Goal: Task Accomplishment & Management: Manage account settings

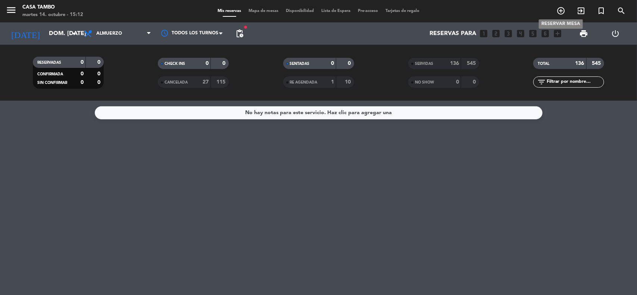
click at [564, 14] on icon "add_circle_outline" at bounding box center [560, 10] width 9 height 9
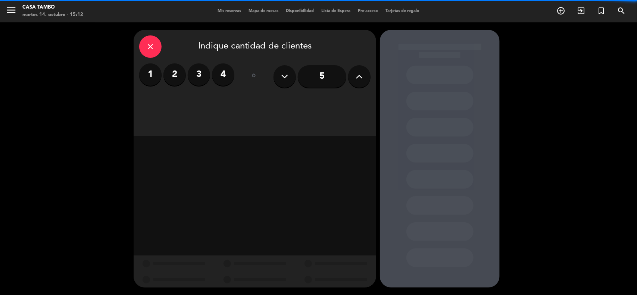
click at [353, 79] on button at bounding box center [359, 76] width 22 height 22
click at [357, 78] on icon at bounding box center [359, 76] width 7 height 11
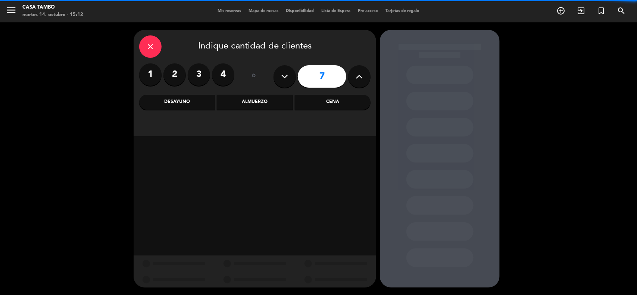
click at [358, 78] on icon at bounding box center [359, 76] width 7 height 11
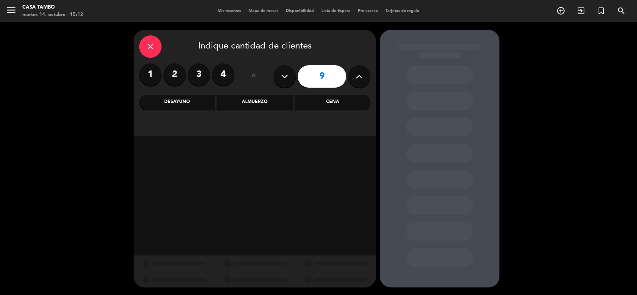
click at [358, 78] on icon at bounding box center [359, 76] width 7 height 11
click at [357, 78] on icon at bounding box center [359, 76] width 7 height 11
type input "12"
click at [316, 97] on div "Cena" at bounding box center [333, 102] width 76 height 15
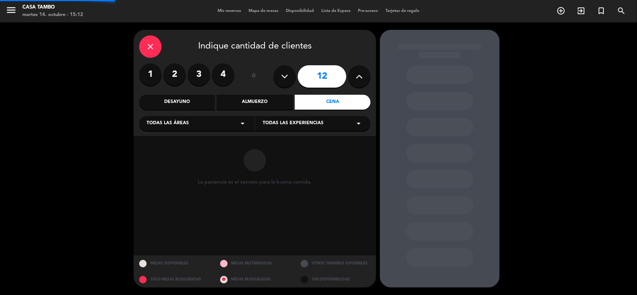
click at [309, 125] on span "Todas las experiencias" at bounding box center [293, 123] width 61 height 7
click at [303, 140] on div "Casa Tambo Restaurant" at bounding box center [313, 141] width 100 height 7
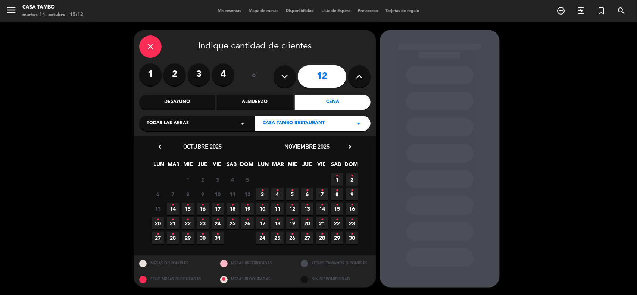
click at [203, 205] on icon "•" at bounding box center [203, 205] width 3 height 12
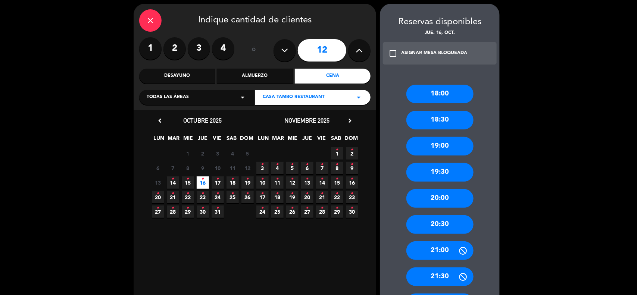
scroll to position [47, 0]
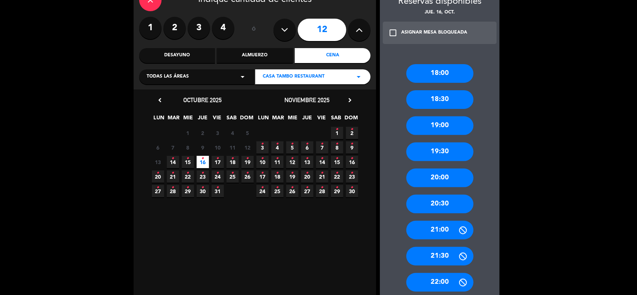
click at [459, 180] on div "20:00" at bounding box center [439, 178] width 67 height 19
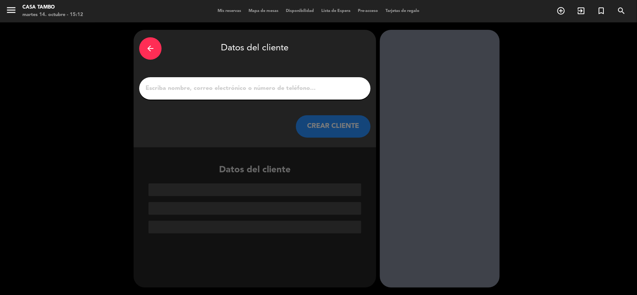
scroll to position [0, 0]
click at [316, 85] on input "1" at bounding box center [255, 88] width 220 height 10
paste input "[PERSON_NAME]"
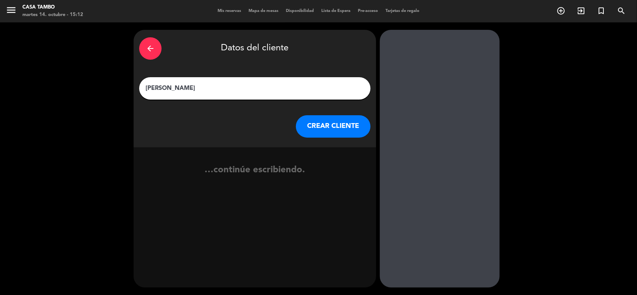
type input "[PERSON_NAME]"
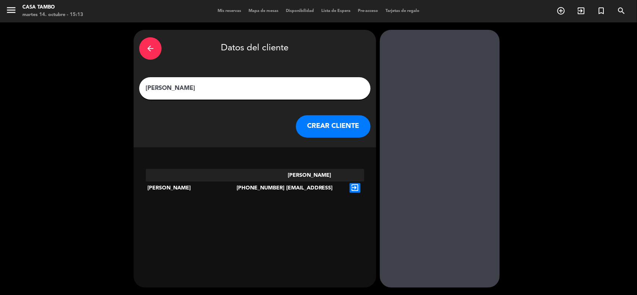
click at [361, 176] on div "exit_to_app" at bounding box center [355, 188] width 18 height 38
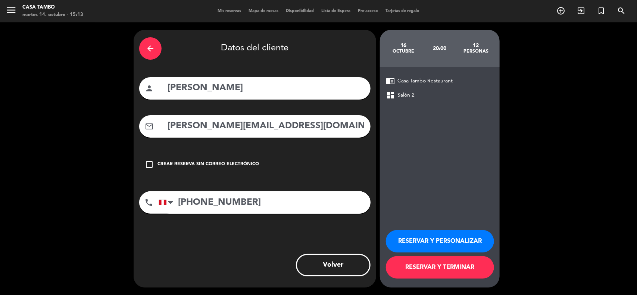
drag, startPoint x: 230, startPoint y: 83, endPoint x: 0, endPoint y: 30, distance: 236.4
click at [0, 30] on div "arrow_back Datos del cliente person [PERSON_NAME] mail_outline [PERSON_NAME][EM…" at bounding box center [318, 158] width 637 height 273
click at [458, 247] on button "RESERVAR Y PERSONALIZAR" at bounding box center [440, 241] width 108 height 22
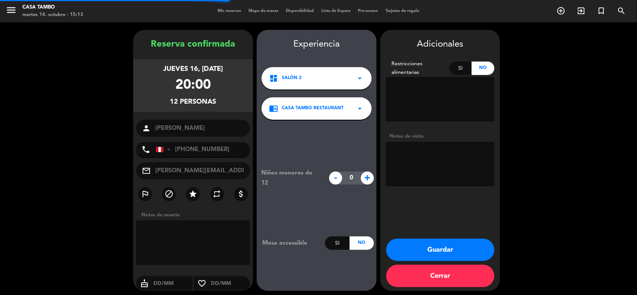
scroll to position [3, 0]
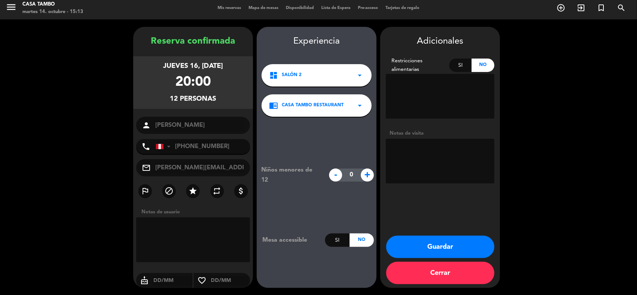
click at [447, 246] on button "Guardar" at bounding box center [440, 247] width 108 height 22
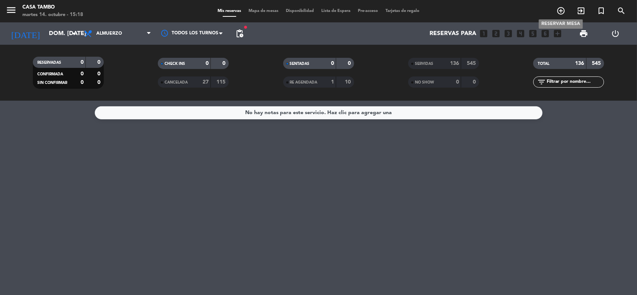
click at [557, 7] on icon "add_circle_outline" at bounding box center [560, 10] width 9 height 9
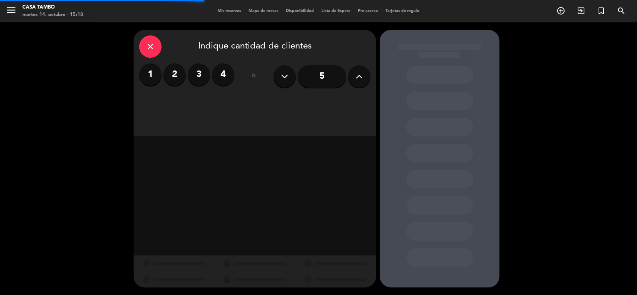
click at [177, 81] on label "2" at bounding box center [174, 74] width 22 height 22
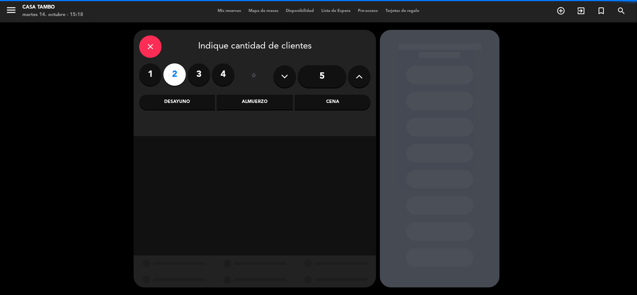
click at [325, 110] on div "close Indique cantidad de clientes 1 2 3 4 ó 5 Desayuno Almuerzo Cena" at bounding box center [255, 83] width 243 height 106
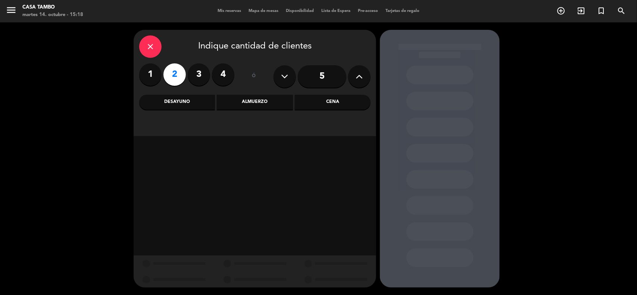
click at [327, 101] on div "Cena" at bounding box center [333, 102] width 76 height 15
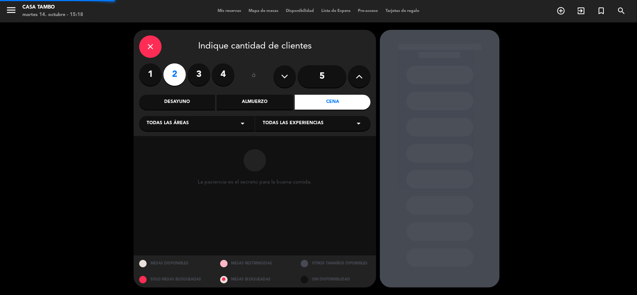
click at [314, 124] on span "Todas las experiencias" at bounding box center [293, 123] width 61 height 7
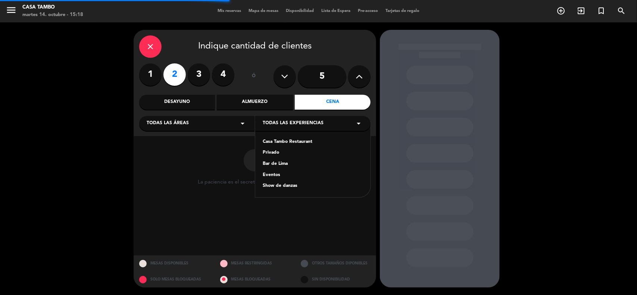
click at [305, 138] on div "Casa Tambo Restaurant Privado Bar de Lima Eventos Show de danzas" at bounding box center [312, 160] width 115 height 76
click at [304, 140] on div "Casa Tambo Restaurant" at bounding box center [313, 141] width 100 height 7
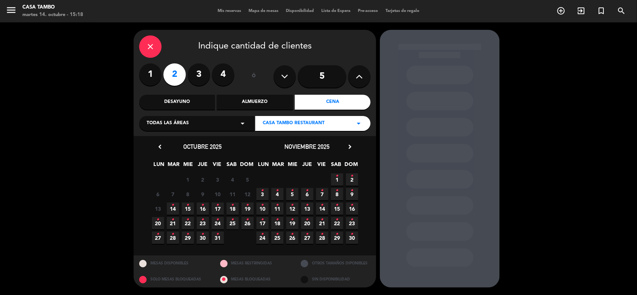
click at [177, 206] on span "14 •" at bounding box center [173, 209] width 12 height 12
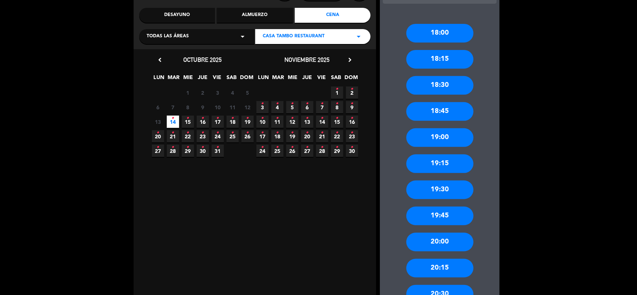
scroll to position [93, 0]
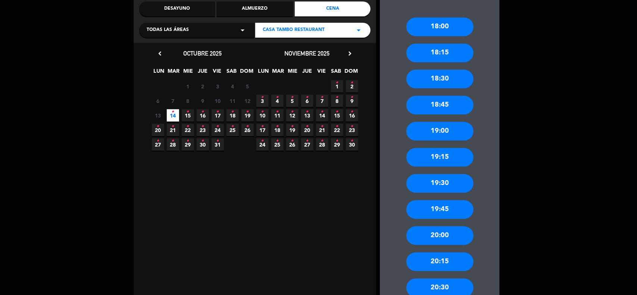
click at [453, 132] on div "19:00" at bounding box center [439, 131] width 67 height 19
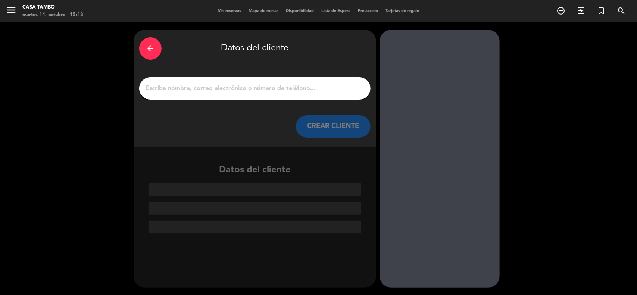
scroll to position [0, 0]
click at [253, 90] on input "1" at bounding box center [255, 88] width 220 height 10
paste input "[PERSON_NAME]"
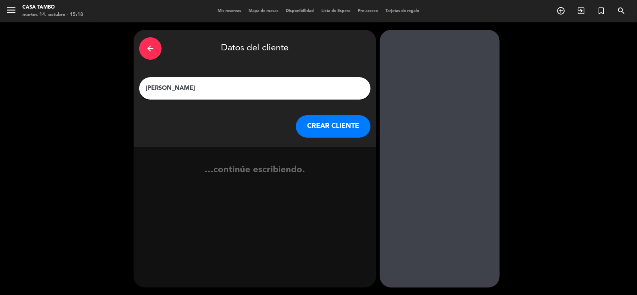
type input "[PERSON_NAME]"
click at [297, 129] on button "CREAR CLIENTE" at bounding box center [333, 126] width 75 height 22
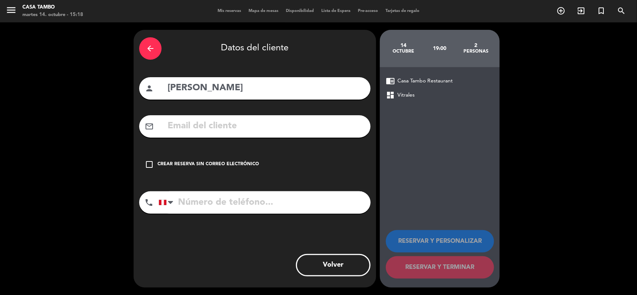
drag, startPoint x: 210, startPoint y: 209, endPoint x: 167, endPoint y: 98, distance: 119.4
click at [210, 209] on input "tel" at bounding box center [265, 202] width 212 height 22
paste input "963854351"
type input "963854351"
click at [227, 124] on input "text" at bounding box center [266, 126] width 198 height 15
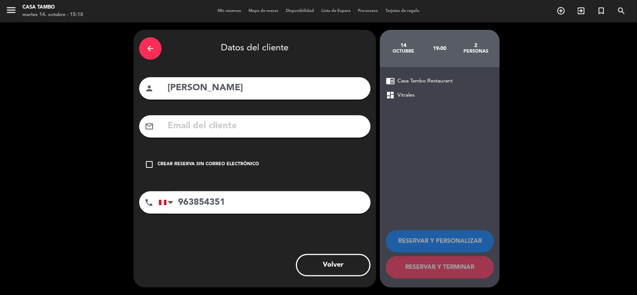
paste input "[EMAIL_ADDRESS][DOMAIN_NAME]"
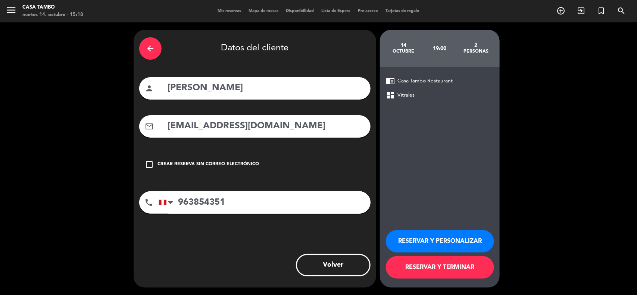
type input "[EMAIL_ADDRESS][DOMAIN_NAME]"
click at [272, 197] on input "963854351" at bounding box center [265, 202] width 212 height 22
click at [477, 240] on button "RESERVAR Y PERSONALIZAR" at bounding box center [440, 241] width 108 height 22
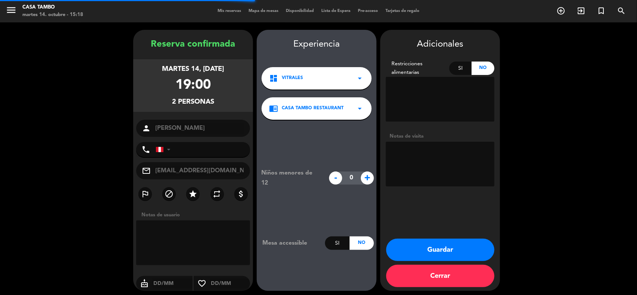
type input "[PHONE_NUMBER]"
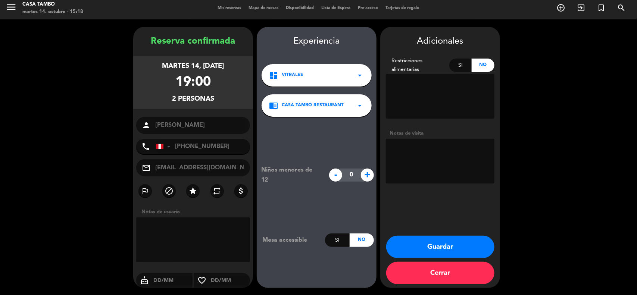
drag, startPoint x: 442, startPoint y: 250, endPoint x: 381, endPoint y: 146, distance: 120.6
click at [443, 250] on button "Guardar" at bounding box center [440, 247] width 108 height 22
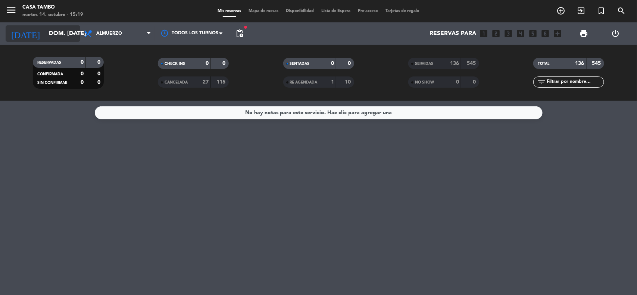
click at [75, 34] on icon "arrow_drop_down" at bounding box center [73, 33] width 9 height 9
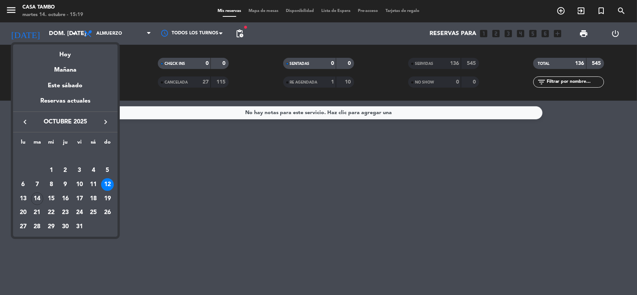
drag, startPoint x: 68, startPoint y: 52, endPoint x: 78, endPoint y: 45, distance: 13.1
click at [68, 52] on div "Hoy" at bounding box center [65, 51] width 104 height 15
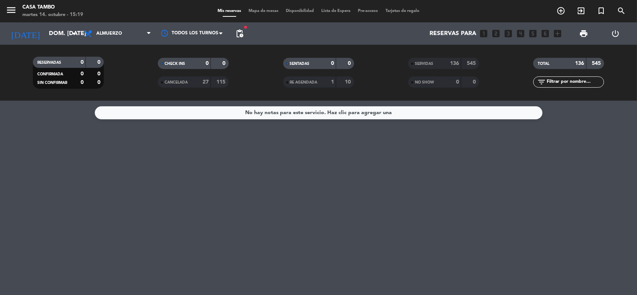
type input "[DATE] oct."
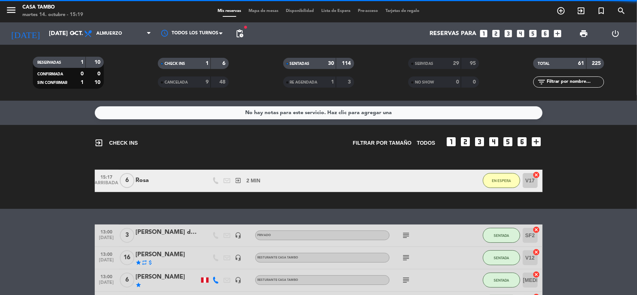
click at [102, 34] on span "Almuerzo" at bounding box center [109, 33] width 26 height 5
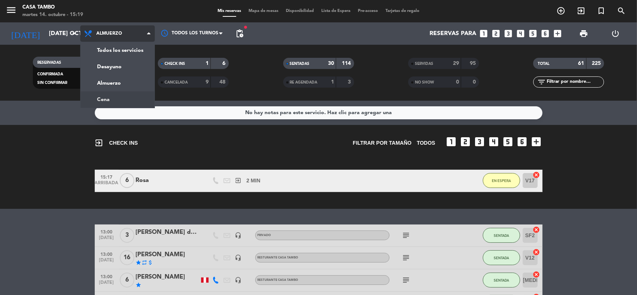
click at [106, 98] on div "menu Casa Tambo martes 14. octubre - 15:19 Mis reservas Mapa de mesas Disponibi…" at bounding box center [318, 50] width 637 height 101
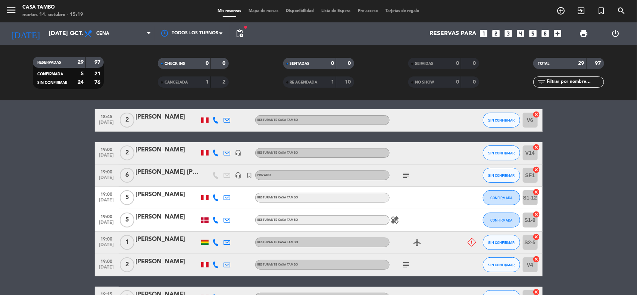
scroll to position [93, 0]
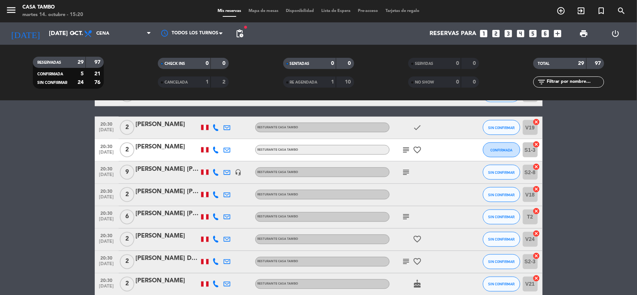
scroll to position [629, 0]
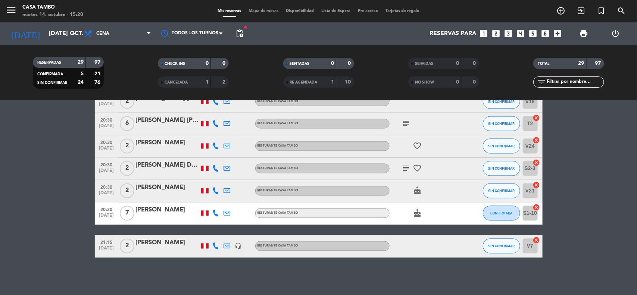
drag, startPoint x: 0, startPoint y: 158, endPoint x: 157, endPoint y: 195, distance: 161.0
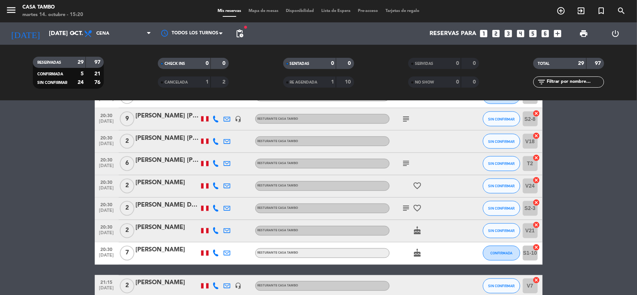
scroll to position [536, 0]
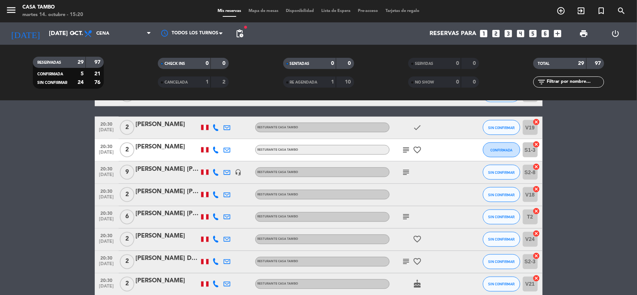
click at [405, 150] on icon "subject" at bounding box center [406, 150] width 9 height 9
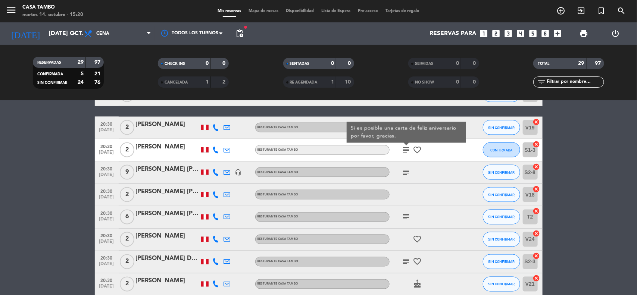
click at [406, 169] on icon "subject" at bounding box center [406, 172] width 9 height 9
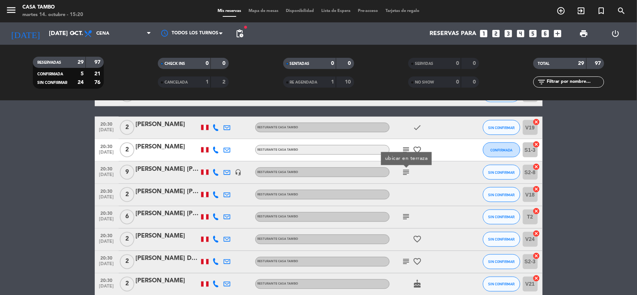
click at [404, 147] on icon "subject" at bounding box center [406, 150] width 9 height 9
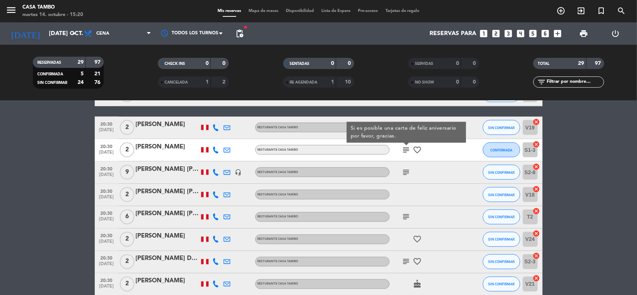
click at [406, 169] on icon "subject" at bounding box center [406, 172] width 9 height 9
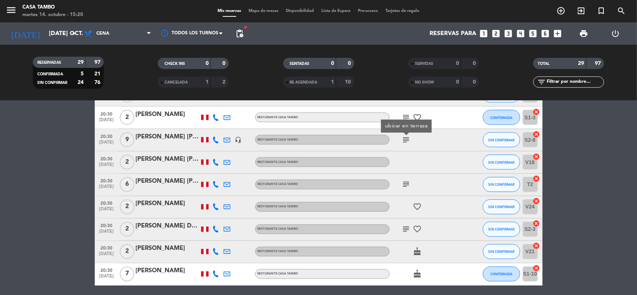
scroll to position [582, 0]
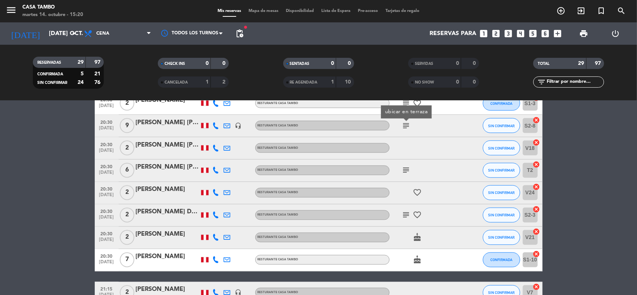
click at [407, 170] on icon "subject" at bounding box center [406, 170] width 9 height 9
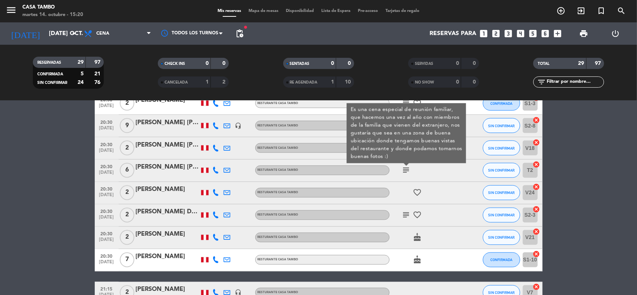
click at [401, 215] on span "subject" at bounding box center [406, 215] width 11 height 9
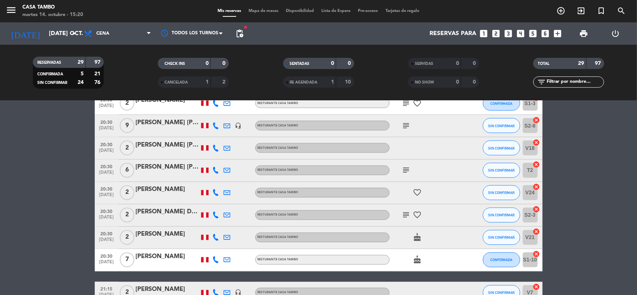
click at [405, 215] on icon "subject" at bounding box center [406, 215] width 9 height 9
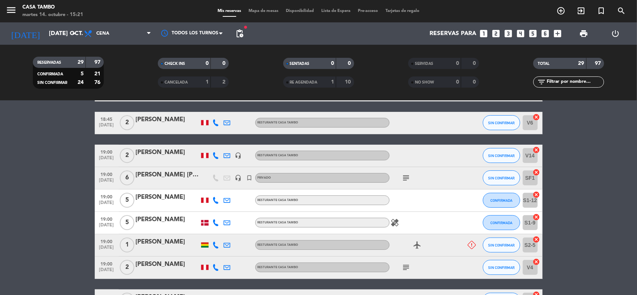
scroll to position [69, 0]
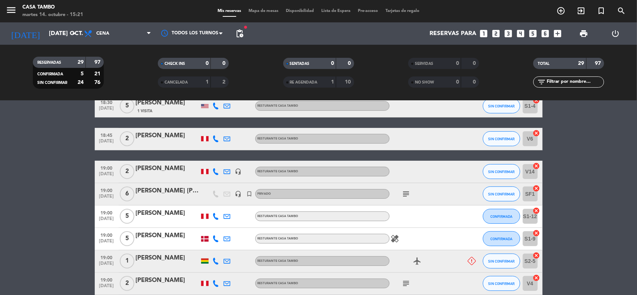
click at [405, 198] on icon "subject" at bounding box center [406, 194] width 9 height 9
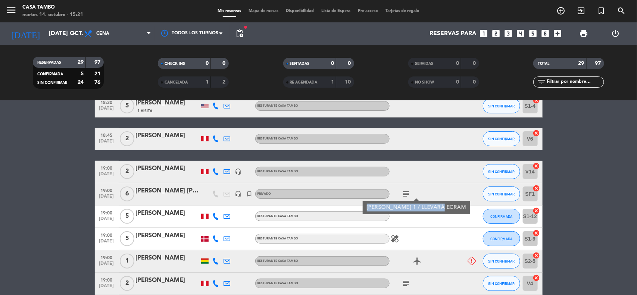
copy div "[PERSON_NAME] 1 / LLEVARÁ ECRAM"
drag, startPoint x: 364, startPoint y: 205, endPoint x: 446, endPoint y: 209, distance: 81.9
click at [446, 209] on div "[PERSON_NAME] 1 / LLEVARÁ ECRAM" at bounding box center [416, 207] width 107 height 13
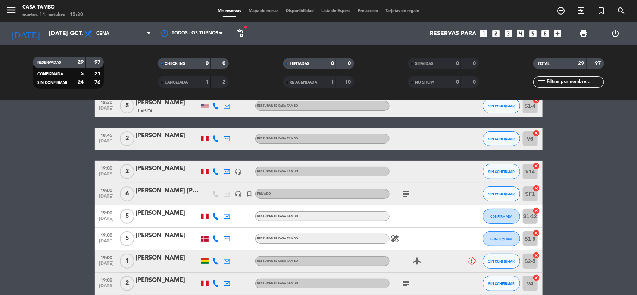
click at [543, 11] on div "add_circle_outline exit_to_app turned_in_not search" at bounding box center [557, 10] width 159 height 13
click at [559, 10] on icon "add_circle_outline" at bounding box center [560, 10] width 9 height 9
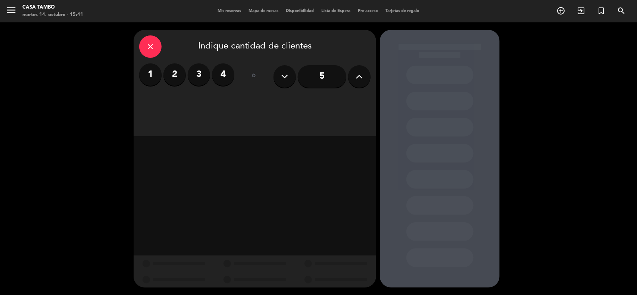
click at [146, 38] on div "close" at bounding box center [150, 46] width 22 height 22
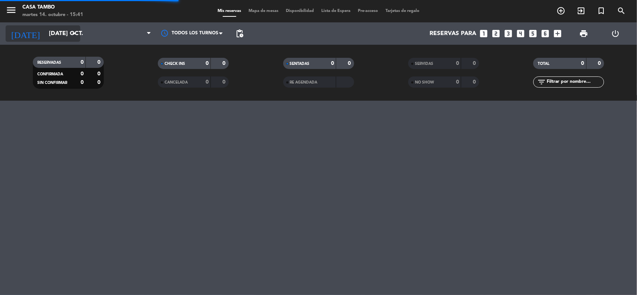
click at [68, 32] on input "[DATE] oct." at bounding box center [84, 33] width 79 height 15
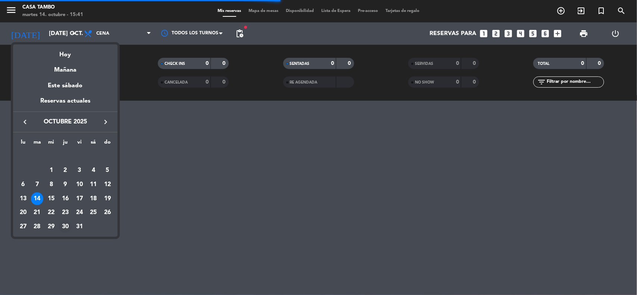
click at [62, 226] on div "30" at bounding box center [65, 227] width 13 height 13
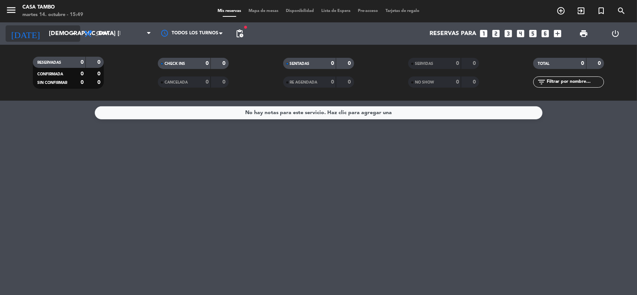
click at [66, 35] on input "[DEMOGRAPHIC_DATA] [DATE]" at bounding box center [84, 33] width 79 height 15
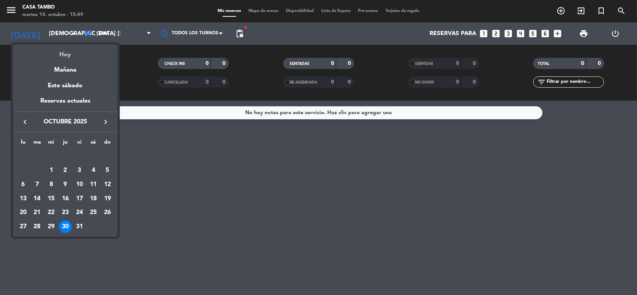
click at [69, 51] on div "Hoy" at bounding box center [65, 51] width 104 height 15
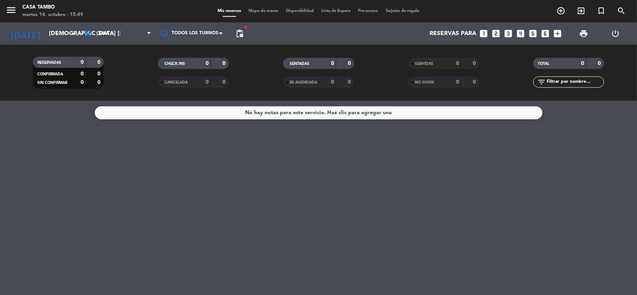
type input "[DATE] oct."
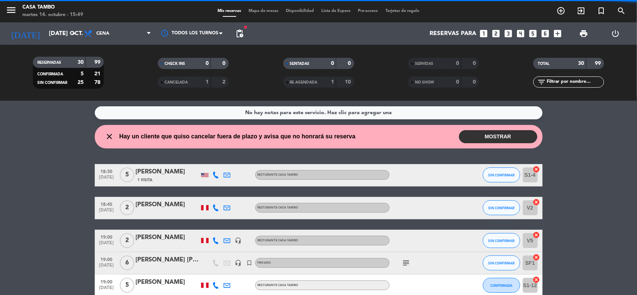
click at [131, 61] on filter-checkbox "CHECK INS 0 0" at bounding box center [193, 63] width 125 height 11
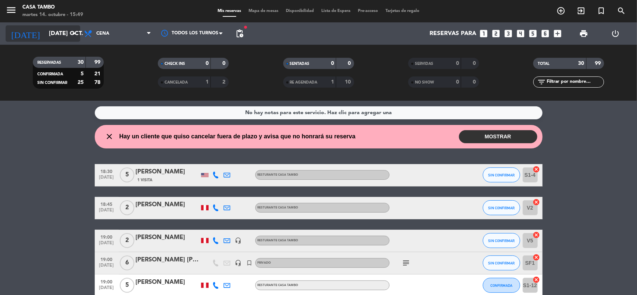
click at [73, 32] on icon "arrow_drop_down" at bounding box center [73, 33] width 9 height 9
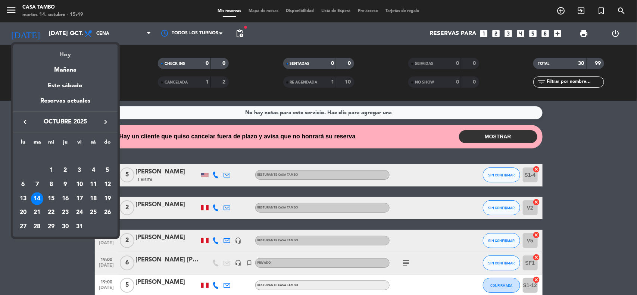
click at [70, 53] on div "Hoy" at bounding box center [65, 51] width 104 height 15
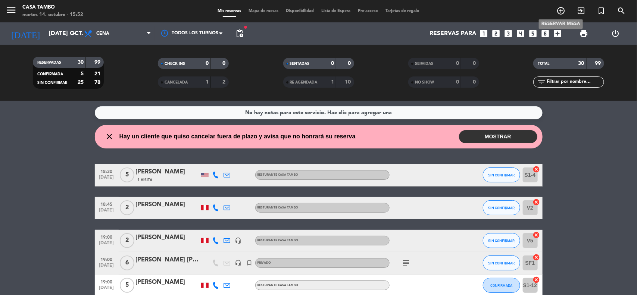
click at [555, 10] on span "add_circle_outline" at bounding box center [561, 10] width 20 height 13
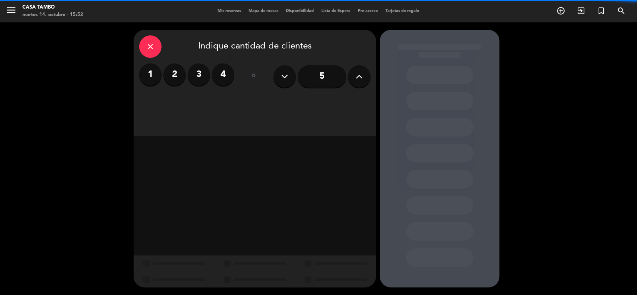
click at [178, 78] on label "2" at bounding box center [174, 74] width 22 height 22
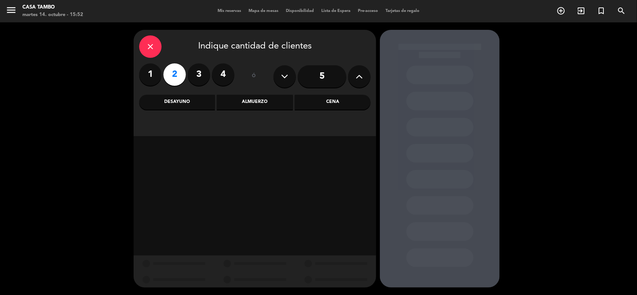
click at [302, 102] on div "Cena" at bounding box center [333, 102] width 76 height 15
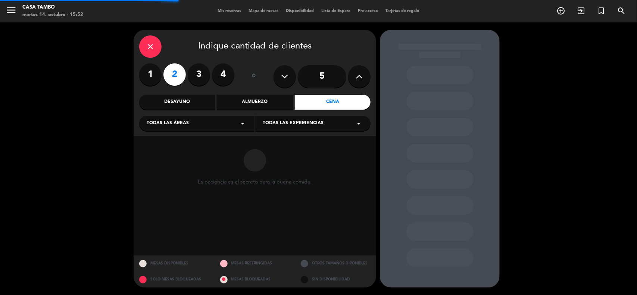
click at [306, 127] on span "Todas las experiencias" at bounding box center [293, 123] width 61 height 7
click at [295, 142] on div "Casa Tambo Restaurant" at bounding box center [313, 141] width 100 height 7
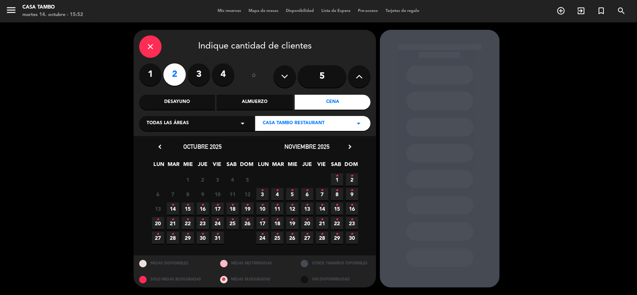
click at [173, 204] on icon "•" at bounding box center [173, 205] width 3 height 12
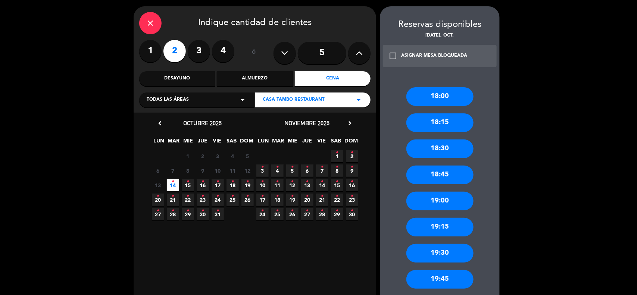
scroll to position [47, 0]
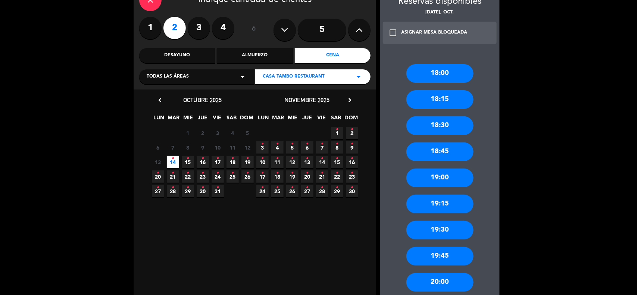
click at [454, 181] on div "19:00" at bounding box center [439, 178] width 67 height 19
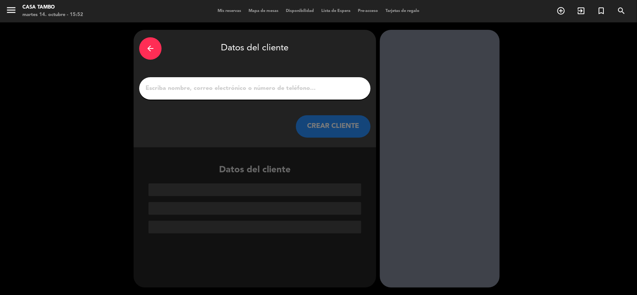
click at [263, 88] on input "1" at bounding box center [255, 88] width 220 height 10
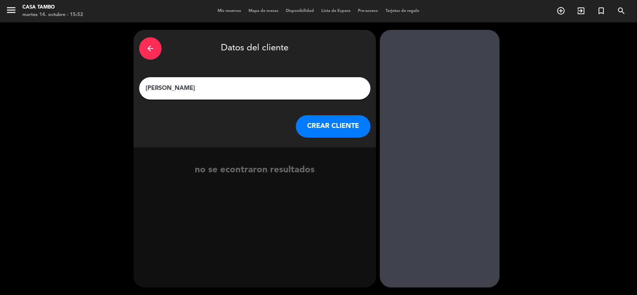
type input "[PERSON_NAME]"
click at [306, 121] on button "CREAR CLIENTE" at bounding box center [333, 126] width 75 height 22
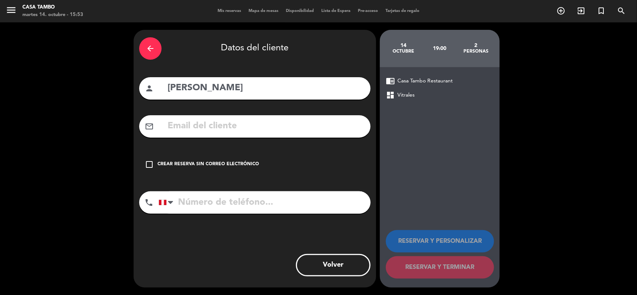
click at [243, 171] on div "check_box_outline_blank Crear reserva sin correo electrónico" at bounding box center [254, 164] width 231 height 22
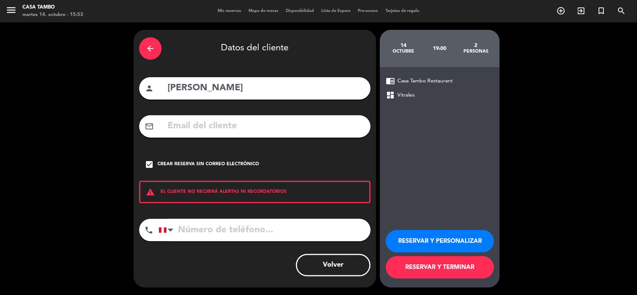
click at [430, 249] on button "RESERVAR Y PERSONALIZAR" at bounding box center [440, 241] width 108 height 22
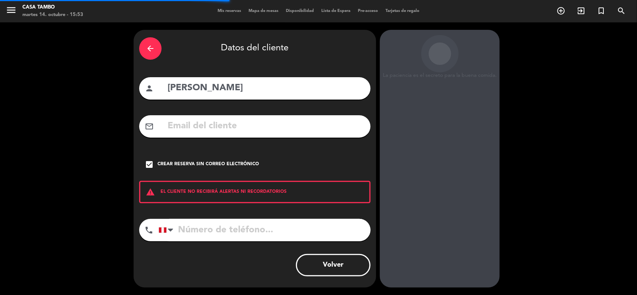
scroll to position [3, 0]
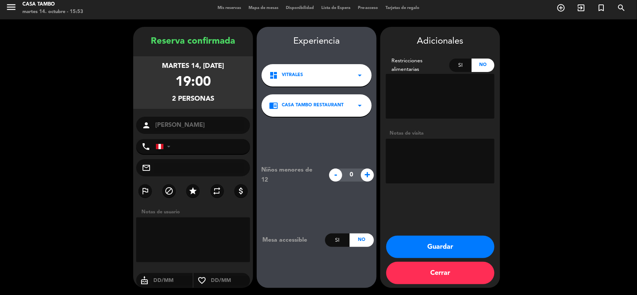
click at [428, 247] on button "Guardar" at bounding box center [440, 247] width 108 height 22
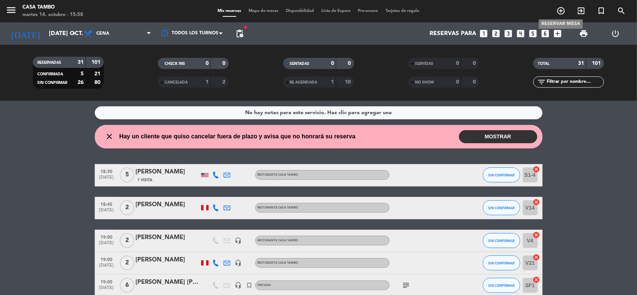
click at [564, 12] on icon "add_circle_outline" at bounding box center [560, 10] width 9 height 9
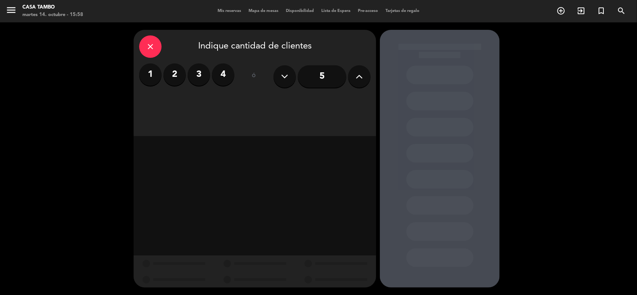
click at [171, 72] on label "2" at bounding box center [174, 74] width 22 height 22
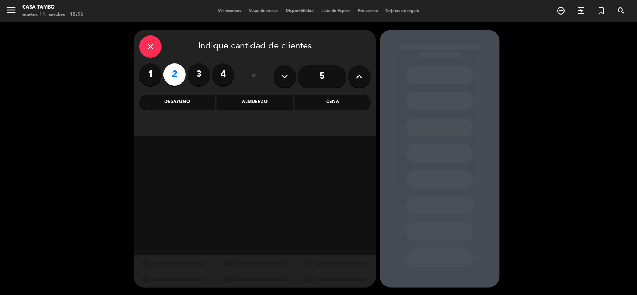
click at [284, 106] on div "Almuerzo" at bounding box center [255, 102] width 76 height 15
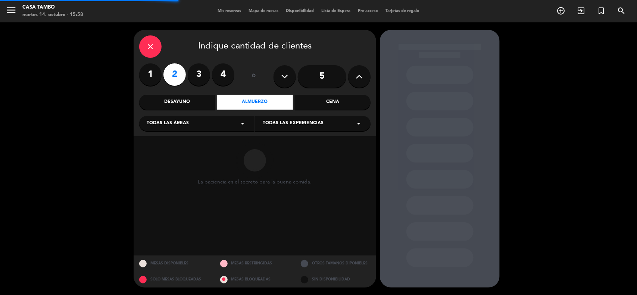
click at [312, 128] on div "Todas las experiencias arrow_drop_down" at bounding box center [312, 123] width 115 height 15
click at [305, 141] on div "Casa Tambo Restaurant" at bounding box center [313, 141] width 100 height 7
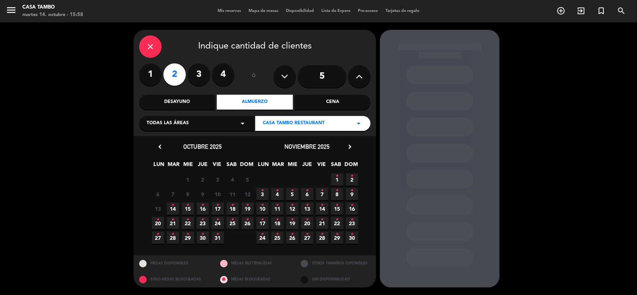
click at [340, 176] on span "1 •" at bounding box center [337, 180] width 12 height 12
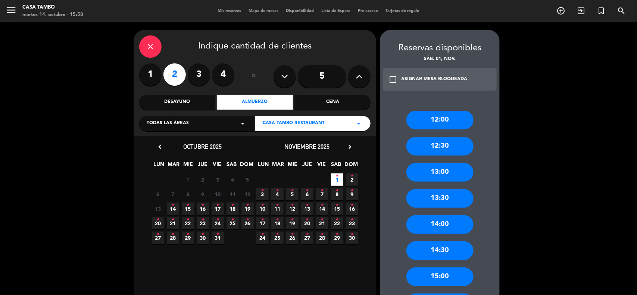
click at [334, 105] on div "Cena" at bounding box center [333, 102] width 76 height 15
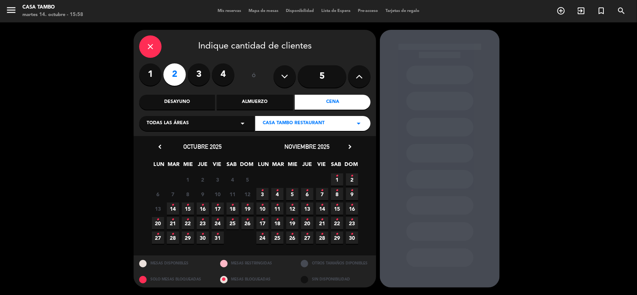
click at [338, 170] on span "SAB" at bounding box center [336, 166] width 12 height 12
click at [337, 174] on icon "•" at bounding box center [337, 176] width 3 height 12
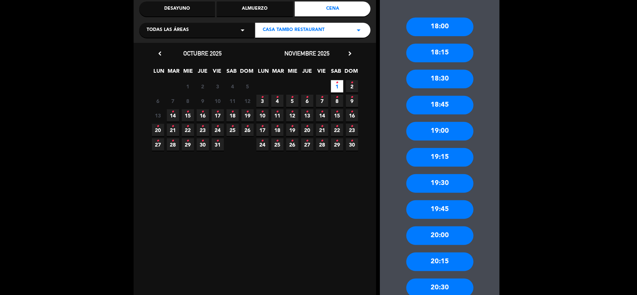
scroll to position [187, 0]
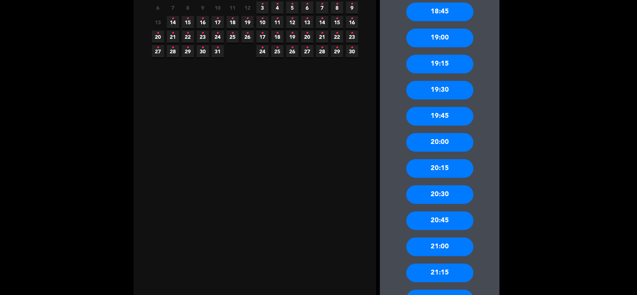
drag, startPoint x: 463, startPoint y: 190, endPoint x: 460, endPoint y: 188, distance: 4.3
click at [463, 191] on div "20:30" at bounding box center [439, 194] width 67 height 19
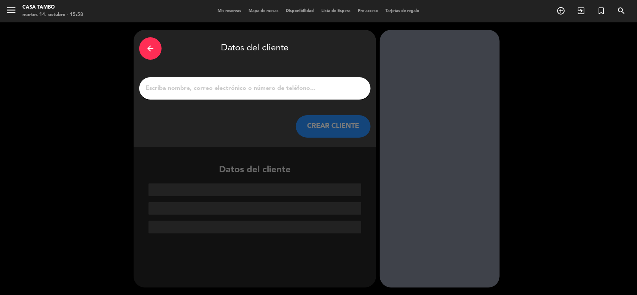
drag, startPoint x: 246, startPoint y: 91, endPoint x: 243, endPoint y: 87, distance: 4.6
click at [246, 89] on input "1" at bounding box center [255, 88] width 220 height 10
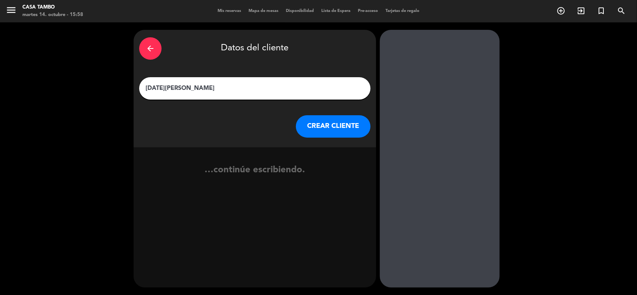
type input "[DATE][PERSON_NAME]"
click at [306, 121] on button "CREAR CLIENTE" at bounding box center [333, 126] width 75 height 22
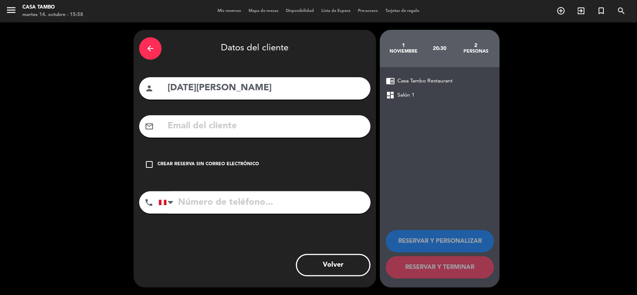
click at [225, 164] on div "Crear reserva sin correo electrónico" at bounding box center [208, 164] width 102 height 7
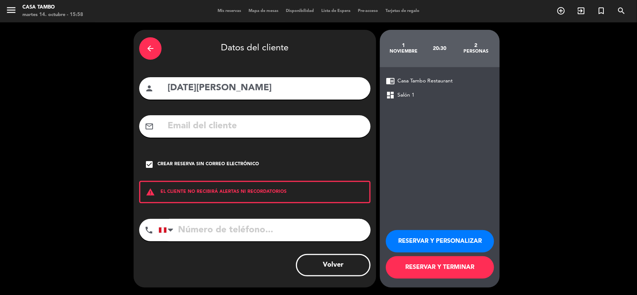
click at [232, 239] on input "tel" at bounding box center [265, 230] width 212 height 22
click at [232, 235] on input "tel" at bounding box center [265, 230] width 212 height 22
type input "932674259"
click at [420, 268] on button "RESERVAR Y TERMINAR" at bounding box center [440, 267] width 108 height 22
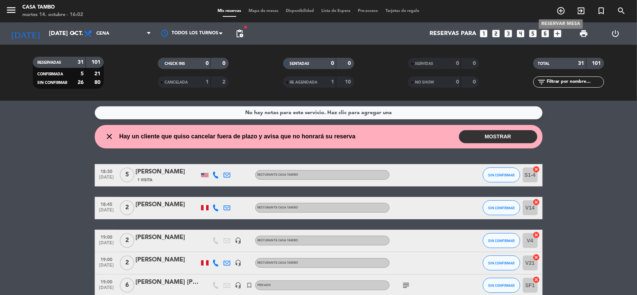
click at [561, 13] on icon "add_circle_outline" at bounding box center [560, 10] width 9 height 9
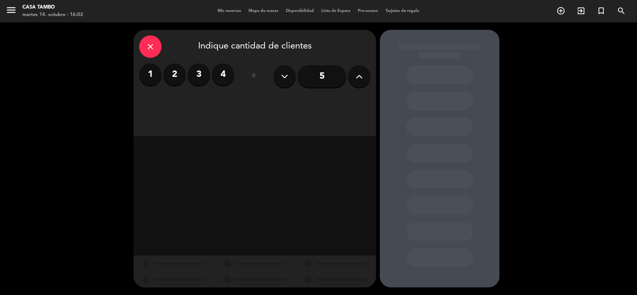
click at [359, 79] on icon at bounding box center [359, 76] width 7 height 11
click at [361, 81] on icon at bounding box center [359, 76] width 7 height 11
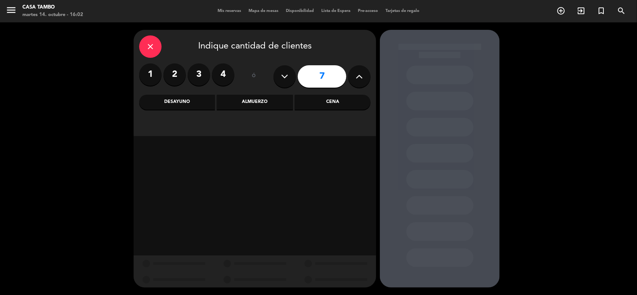
click at [362, 85] on button at bounding box center [359, 76] width 22 height 22
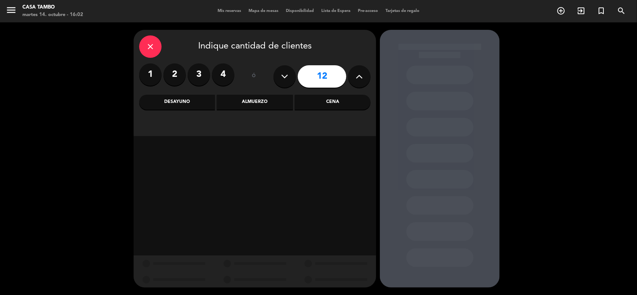
click at [362, 83] on button at bounding box center [359, 76] width 22 height 22
type input "13"
click at [278, 103] on div "Almuerzo" at bounding box center [255, 102] width 76 height 15
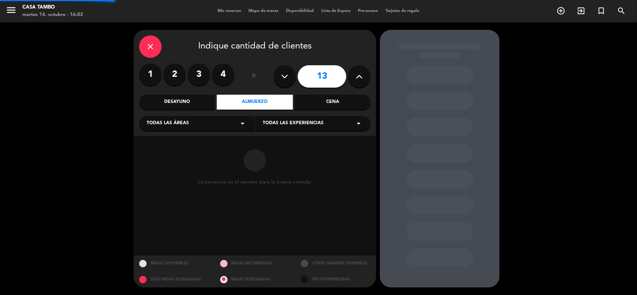
click at [295, 129] on div "Todas las experiencias arrow_drop_down" at bounding box center [312, 123] width 115 height 15
click at [285, 139] on div "Casa Tambo Restaurant" at bounding box center [313, 141] width 100 height 7
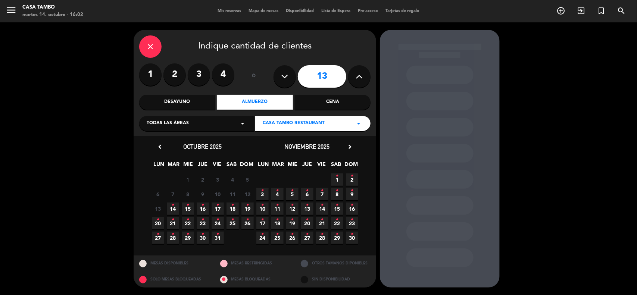
click at [185, 222] on span "22 •" at bounding box center [188, 223] width 12 height 12
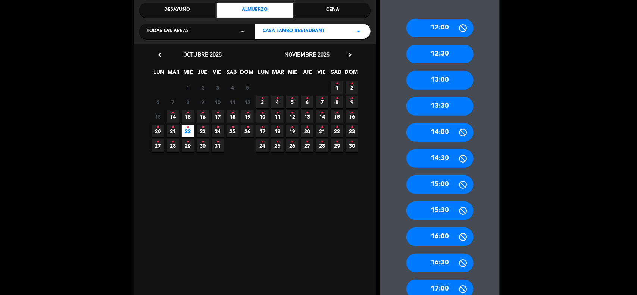
scroll to position [168, 0]
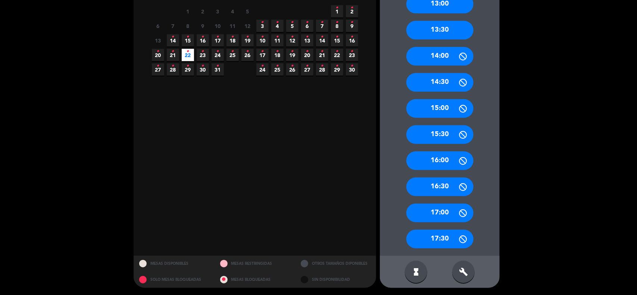
click at [449, 238] on div "17:30" at bounding box center [439, 239] width 67 height 19
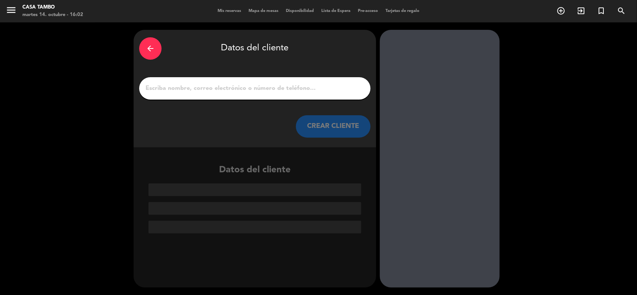
click at [244, 83] on input "1" at bounding box center [255, 88] width 220 height 10
paste input "[PERSON_NAME]"
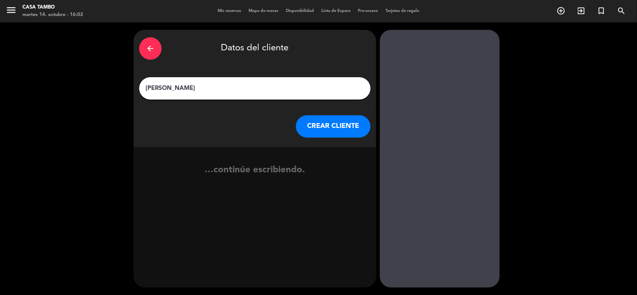
type input "[PERSON_NAME]"
click at [337, 124] on button "CREAR CLIENTE" at bounding box center [333, 126] width 75 height 22
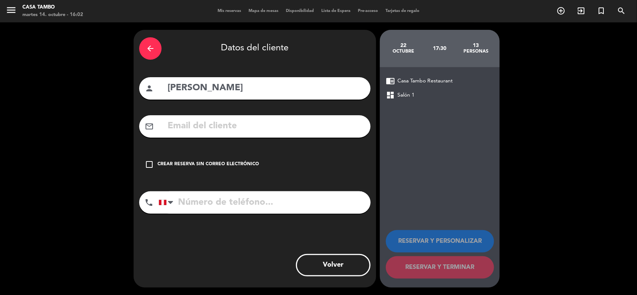
click at [241, 196] on input "tel" at bounding box center [265, 202] width 212 height 22
paste input "937097437"
type input "937097437"
click at [219, 135] on div "mail_outline" at bounding box center [254, 126] width 231 height 22
click at [221, 132] on input "text" at bounding box center [266, 126] width 198 height 15
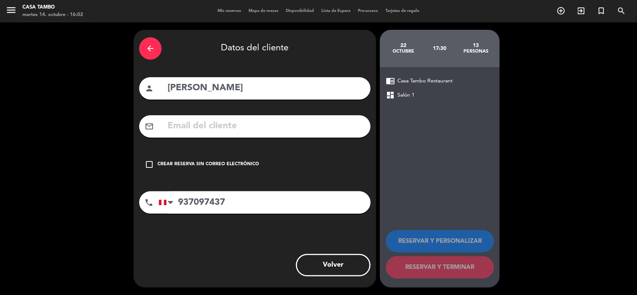
paste input "[EMAIL_ADDRESS][DOMAIN_NAME]"
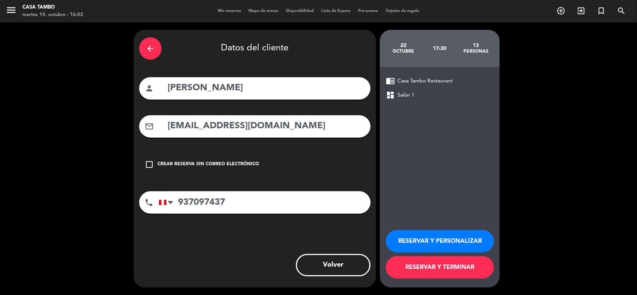
type input "[EMAIL_ADDRESS][DOMAIN_NAME]"
click at [394, 239] on button "RESERVAR Y PERSONALIZAR" at bounding box center [440, 241] width 108 height 22
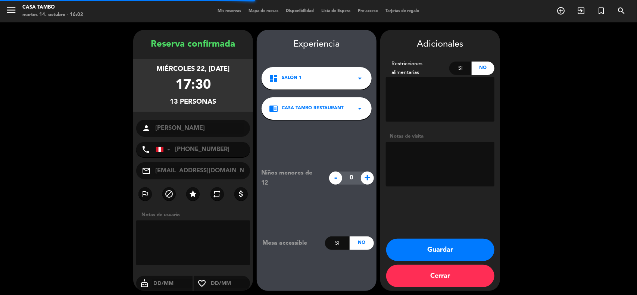
scroll to position [3, 0]
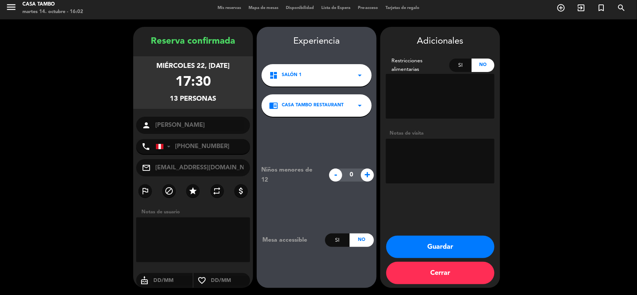
click at [424, 238] on button "Guardar" at bounding box center [440, 247] width 108 height 22
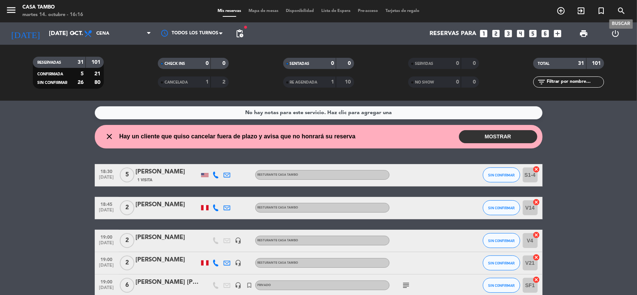
click at [621, 9] on icon "search" at bounding box center [621, 10] width 9 height 9
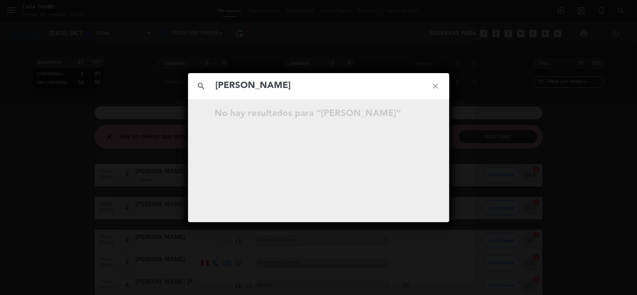
drag, startPoint x: 264, startPoint y: 88, endPoint x: 343, endPoint y: 84, distance: 78.5
click at [343, 84] on input "[PERSON_NAME]" at bounding box center [318, 85] width 207 height 15
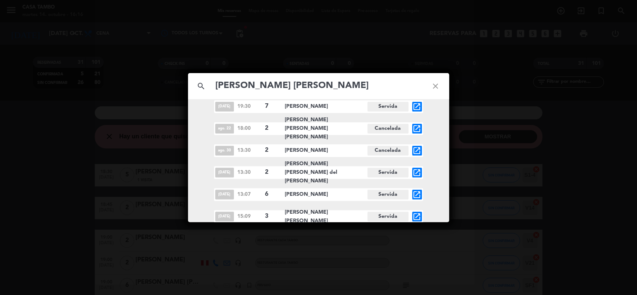
scroll to position [955, 0]
type input "[PERSON_NAME] [PERSON_NAME]"
click at [415, 213] on icon "open_in_new" at bounding box center [417, 216] width 9 height 9
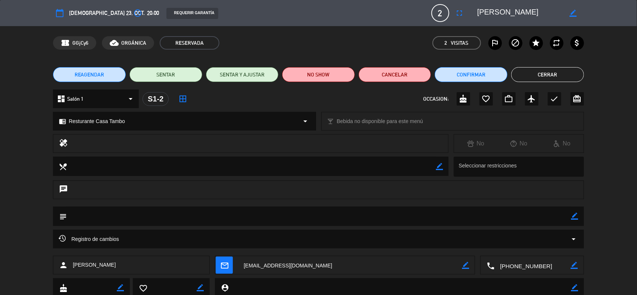
click at [572, 14] on icon "border_color" at bounding box center [573, 13] width 7 height 7
drag, startPoint x: 557, startPoint y: 12, endPoint x: 380, endPoint y: -5, distance: 178.1
click at [380, 0] on html "close × Casa Tambo × chrome_reader_mode Listado de Reservas account_box Cliente…" at bounding box center [318, 147] width 637 height 295
paste textarea "ia Sili"
type textarea "[PERSON_NAME]"
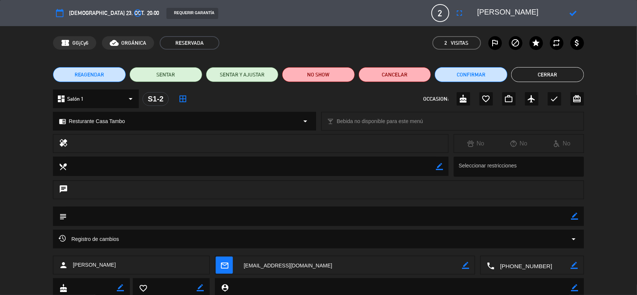
click at [571, 12] on icon at bounding box center [573, 13] width 7 height 7
click at [113, 98] on div "dashboard Salón 1 arrow_drop_down" at bounding box center [96, 99] width 86 height 19
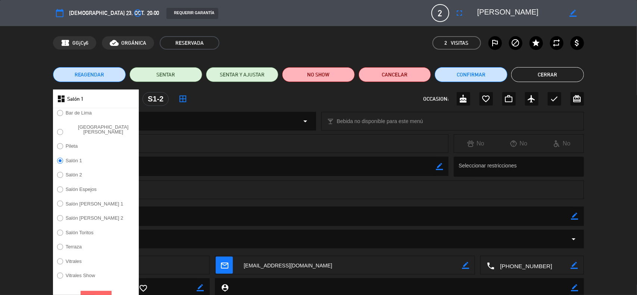
click at [83, 273] on label "Vitrales Show" at bounding box center [80, 275] width 29 height 5
click at [94, 292] on button "Aceptar" at bounding box center [96, 297] width 31 height 13
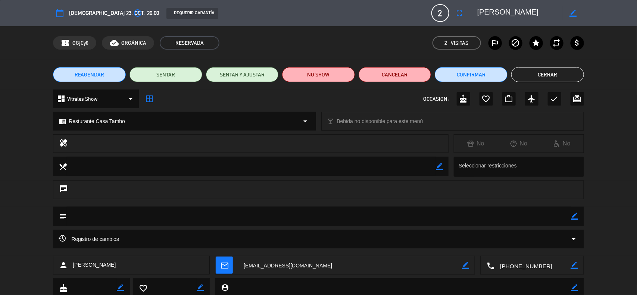
click at [115, 124] on span "Resturante Casa Tambo" at bounding box center [97, 121] width 56 height 9
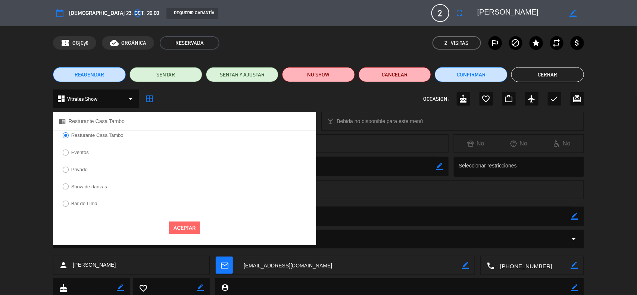
click at [98, 187] on label "Show de danzas" at bounding box center [89, 186] width 36 height 5
click at [180, 228] on button "Aceptar" at bounding box center [184, 228] width 31 height 13
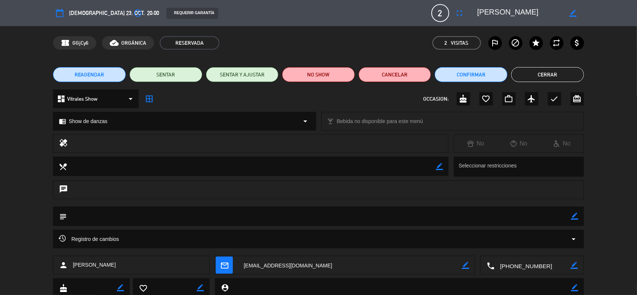
click at [527, 263] on textarea at bounding box center [532, 265] width 76 height 19
click at [570, 218] on textarea at bounding box center [319, 216] width 505 height 19
click at [572, 215] on icon "border_color" at bounding box center [574, 216] width 7 height 7
click at [527, 219] on textarea at bounding box center [319, 216] width 505 height 19
type textarea "SHOW / NO ADELANTO"
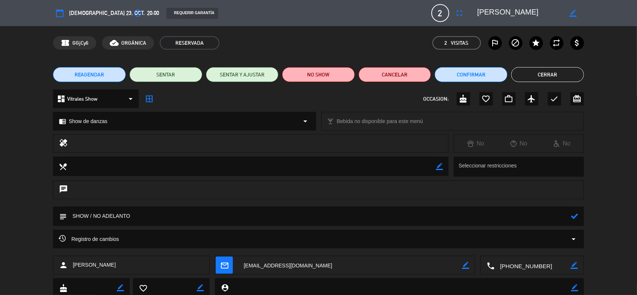
click at [577, 218] on icon at bounding box center [574, 216] width 7 height 7
click at [573, 81] on button "Cerrar" at bounding box center [547, 74] width 73 height 15
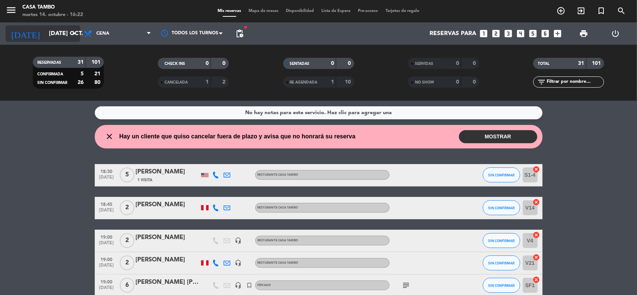
click at [74, 32] on icon "arrow_drop_down" at bounding box center [73, 33] width 9 height 9
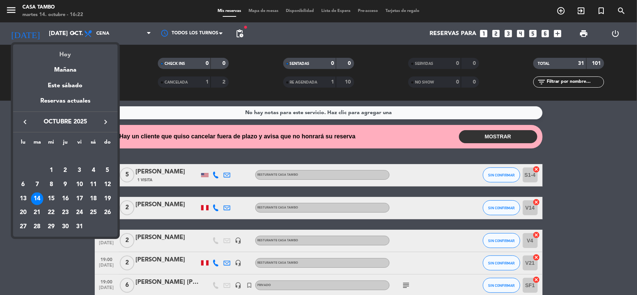
click at [74, 55] on div "Hoy" at bounding box center [65, 51] width 104 height 15
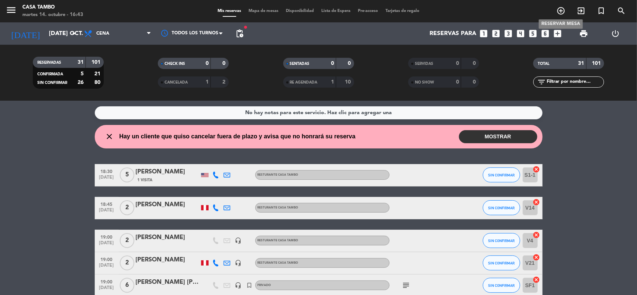
click at [562, 12] on icon "add_circle_outline" at bounding box center [560, 10] width 9 height 9
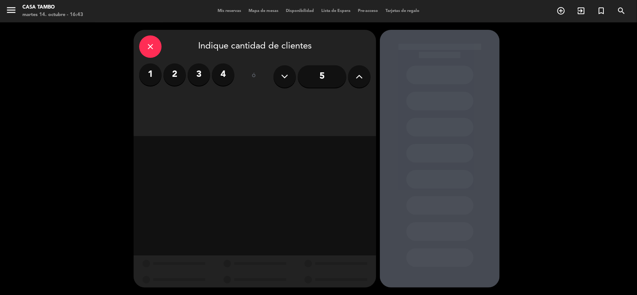
click at [317, 72] on input "5" at bounding box center [322, 76] width 49 height 22
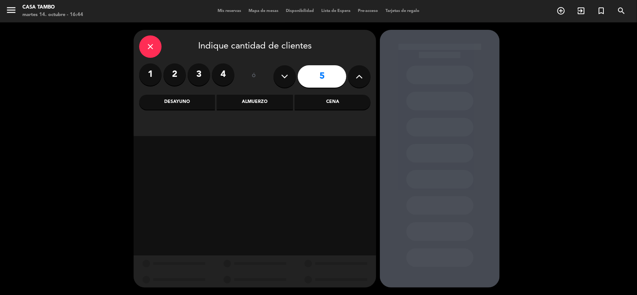
click at [275, 105] on div "Almuerzo" at bounding box center [255, 102] width 76 height 15
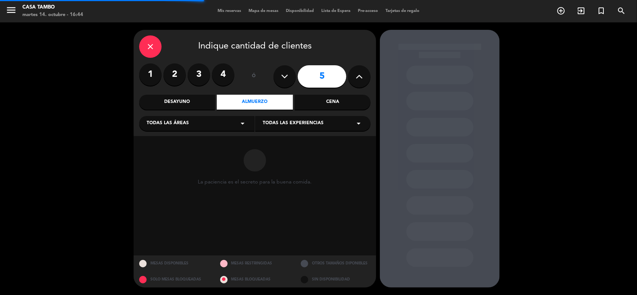
drag, startPoint x: 303, startPoint y: 123, endPoint x: 303, endPoint y: 131, distance: 7.8
click at [303, 129] on div "Todas las experiencias arrow_drop_down" at bounding box center [312, 123] width 115 height 15
click at [303, 140] on div "Casa Tambo Restaurant" at bounding box center [313, 141] width 100 height 7
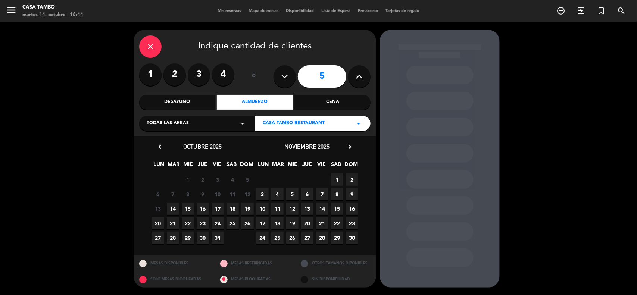
click at [191, 209] on span "15" at bounding box center [188, 209] width 12 height 12
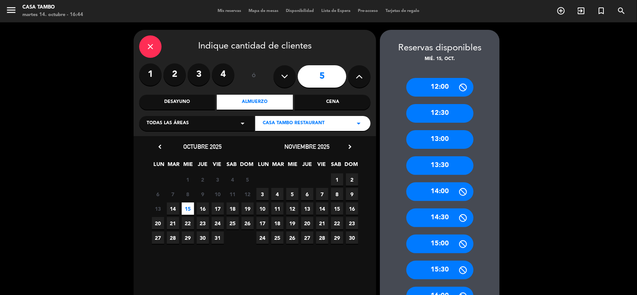
click at [439, 197] on div "14:00" at bounding box center [439, 191] width 67 height 19
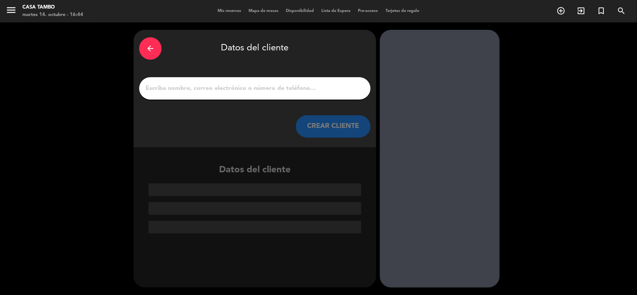
click at [295, 91] on input "1" at bounding box center [255, 88] width 220 height 10
paste input "Peruvian Soul"
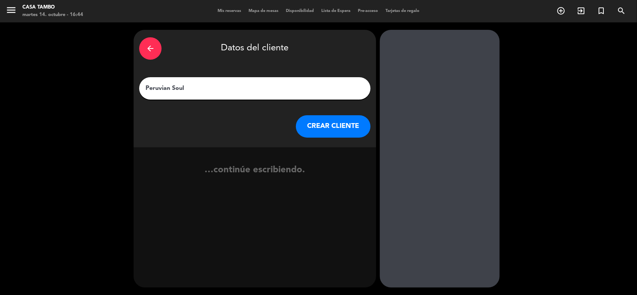
type input "Peruvian Soul"
click at [316, 119] on button "CREAR CLIENTE" at bounding box center [333, 126] width 75 height 22
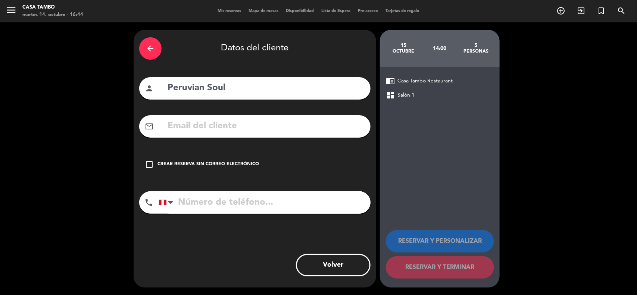
click at [211, 166] on div "Crear reserva sin correo electrónico" at bounding box center [208, 164] width 102 height 7
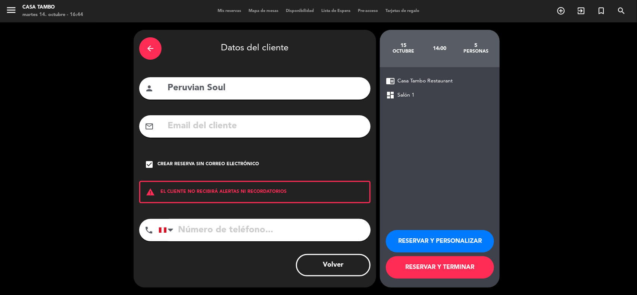
click at [252, 222] on input "tel" at bounding box center [265, 230] width 212 height 22
click at [203, 156] on div "check_box Crear reserva sin correo electrónico" at bounding box center [254, 164] width 231 height 22
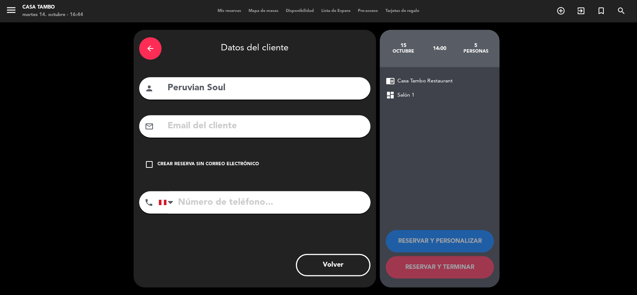
click at [211, 121] on input "text" at bounding box center [266, 126] width 198 height 15
paste input "[EMAIL_ADDRESS][DOMAIN_NAME]"
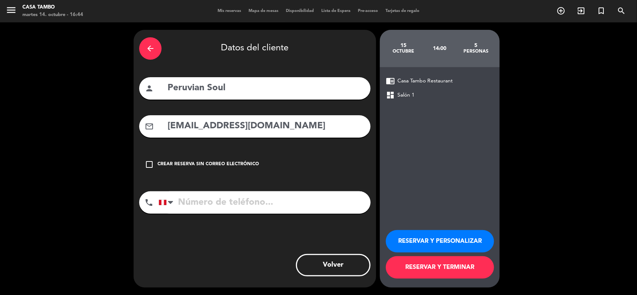
type input "[EMAIL_ADDRESS][DOMAIN_NAME]"
click at [402, 241] on button "RESERVAR Y PERSONALIZAR" at bounding box center [440, 241] width 108 height 22
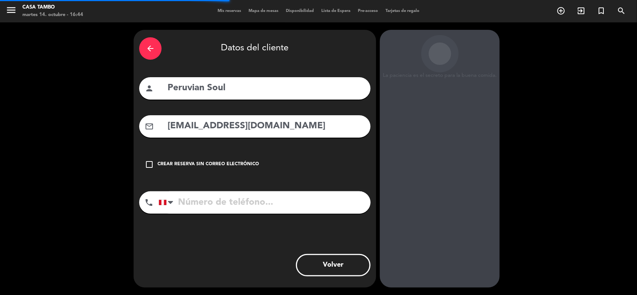
scroll to position [3, 0]
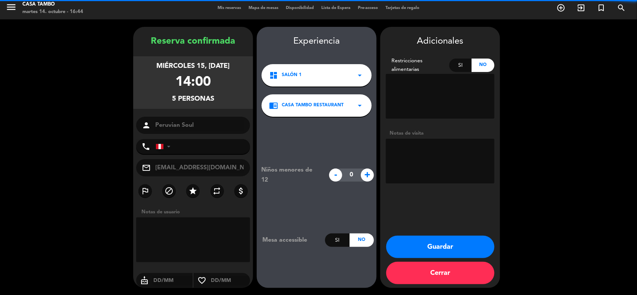
click at [419, 174] on textarea at bounding box center [440, 161] width 109 height 45
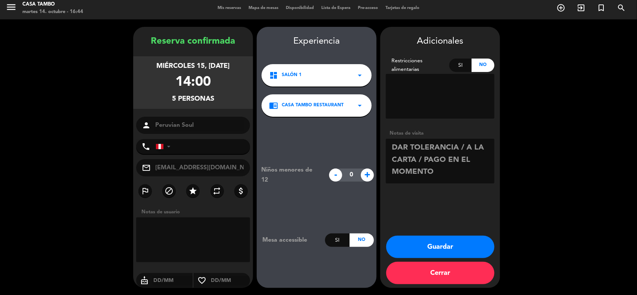
type textarea "DAR TOLERANCIA / A LA CARTA / PAGO EN EL MOMENTO"
click at [443, 247] on button "Guardar" at bounding box center [440, 247] width 108 height 22
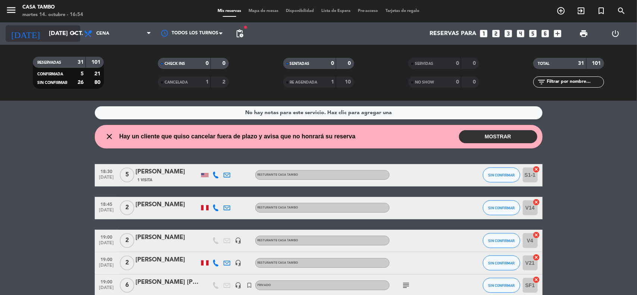
click at [56, 38] on input "[DATE] oct." at bounding box center [84, 33] width 79 height 15
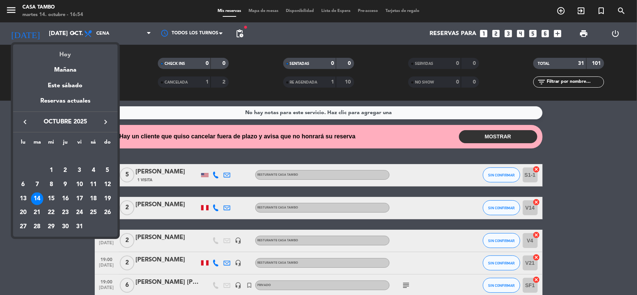
click at [66, 49] on div "Hoy" at bounding box center [65, 51] width 104 height 15
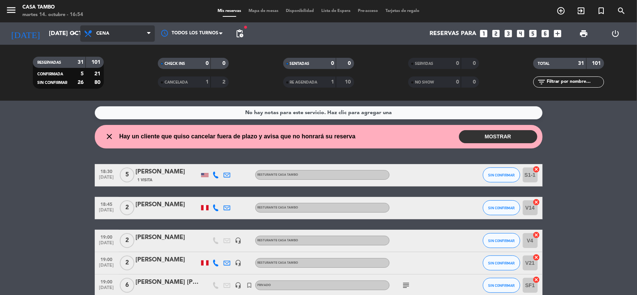
click at [126, 40] on span "Cena" at bounding box center [117, 33] width 75 height 16
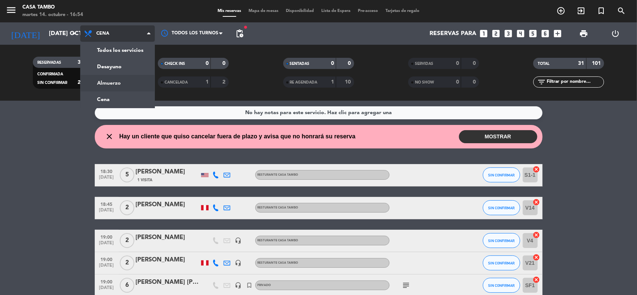
click at [139, 85] on div "menu Casa Tambo martes 14. octubre - 16:54 Mis reservas Mapa de mesas Disponibi…" at bounding box center [318, 50] width 637 height 101
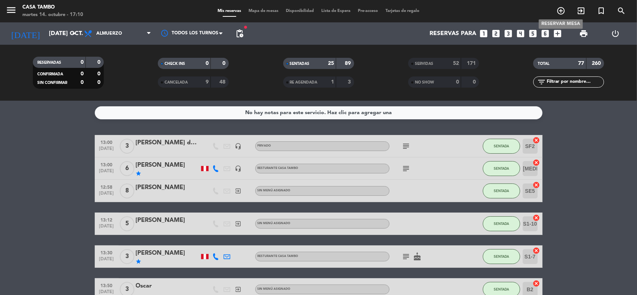
click at [562, 10] on icon "add_circle_outline" at bounding box center [560, 10] width 9 height 9
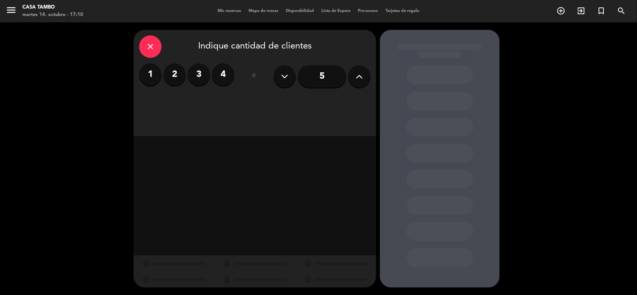
click at [206, 72] on label "3" at bounding box center [199, 74] width 22 height 22
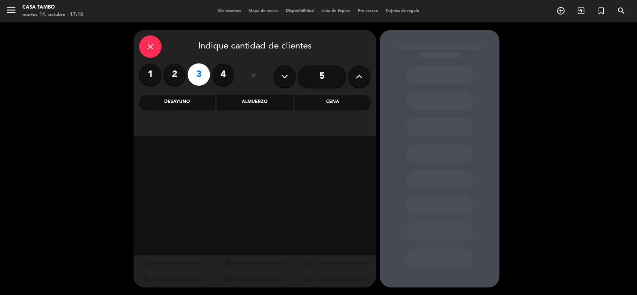
click at [267, 106] on div "Almuerzo" at bounding box center [255, 102] width 76 height 15
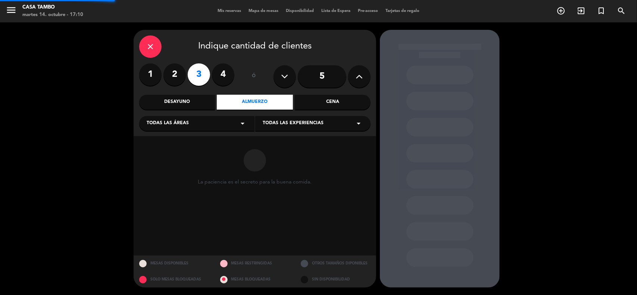
click at [287, 121] on span "Todas las experiencias" at bounding box center [293, 123] width 61 height 7
click at [292, 141] on div "Casa Tambo Restaurant" at bounding box center [313, 141] width 100 height 7
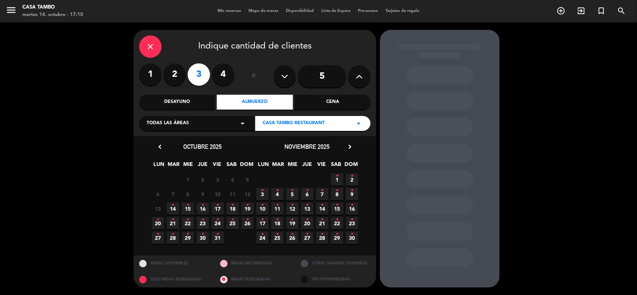
click at [193, 207] on span "15 •" at bounding box center [188, 209] width 12 height 12
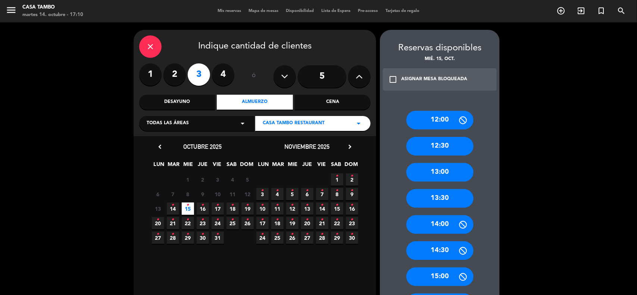
drag, startPoint x: 437, startPoint y: 175, endPoint x: 230, endPoint y: 96, distance: 221.4
click at [436, 175] on div "13:00" at bounding box center [439, 172] width 67 height 19
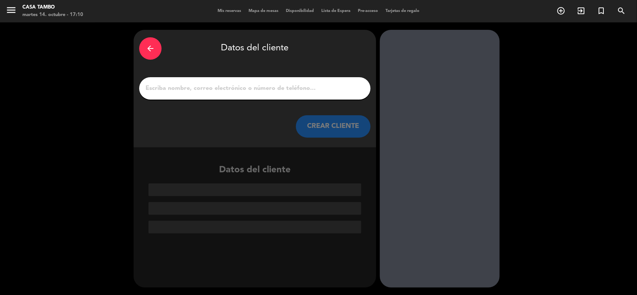
click at [200, 80] on div at bounding box center [254, 88] width 231 height 22
click at [210, 94] on div at bounding box center [254, 88] width 231 height 22
click at [211, 90] on input "1" at bounding box center [255, 88] width 220 height 10
paste input "[PERSON_NAME] x2 (Arbiter) - Terra Explorer"
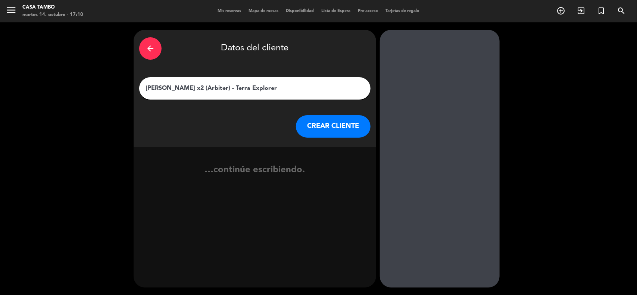
type input "[PERSON_NAME] x2 (Arbiter) - Terra Explorer"
click at [317, 128] on button "CREAR CLIENTE" at bounding box center [333, 126] width 75 height 22
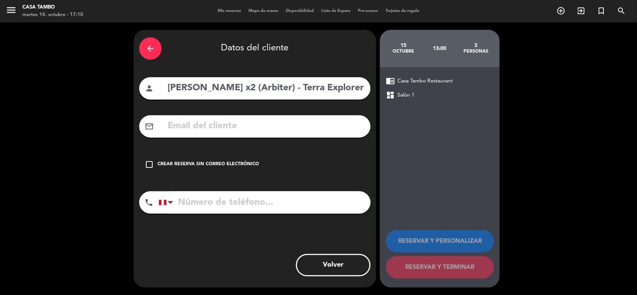
click at [205, 177] on div "arrow_back Datos del cliente person [PERSON_NAME] x2 (Arbiter) - Terra Explorer…" at bounding box center [255, 159] width 243 height 258
click at [221, 161] on div "Crear reserva sin correo electrónico" at bounding box center [208, 164] width 102 height 7
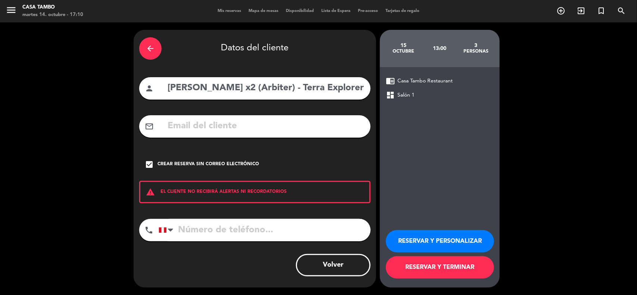
click at [455, 236] on button "RESERVAR Y PERSONALIZAR" at bounding box center [440, 241] width 108 height 22
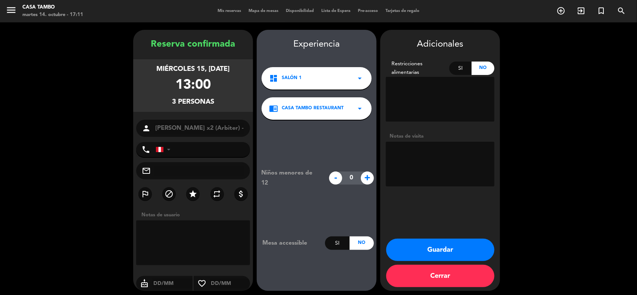
scroll to position [3, 0]
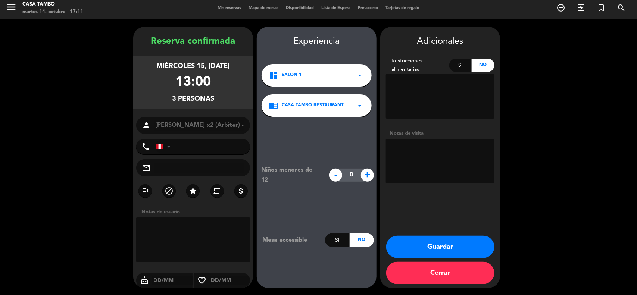
click at [422, 167] on textarea at bounding box center [440, 161] width 109 height 45
paste textarea "CARTA SABORES DEL [GEOGRAPHIC_DATA]"
type textarea "ALEATORIO / CARTA SABORES DEL PERU"
click at [194, 194] on icon "star" at bounding box center [192, 191] width 9 height 9
click at [431, 246] on button "Guardar" at bounding box center [440, 247] width 108 height 22
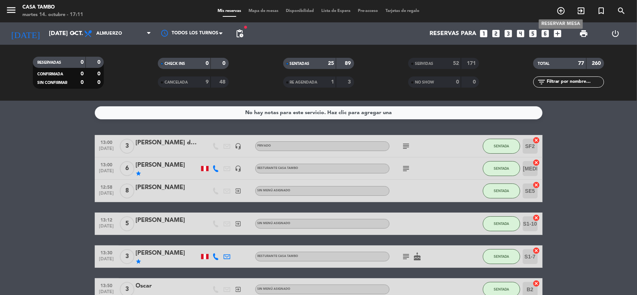
click at [559, 12] on icon "add_circle_outline" at bounding box center [560, 10] width 9 height 9
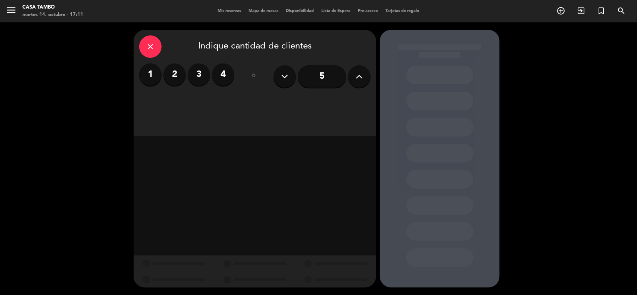
click at [171, 77] on label "2" at bounding box center [174, 74] width 22 height 22
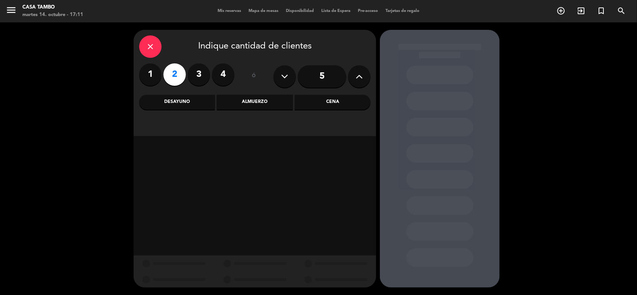
click at [262, 98] on div "Almuerzo" at bounding box center [255, 102] width 76 height 15
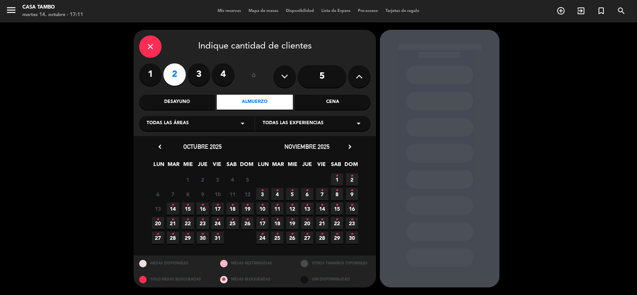
click at [356, 97] on div "Cena" at bounding box center [333, 102] width 76 height 15
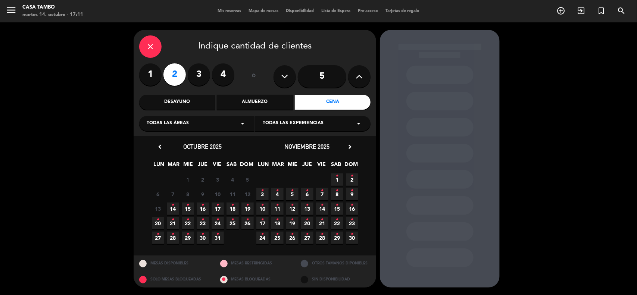
click at [185, 210] on span "15 •" at bounding box center [188, 209] width 12 height 12
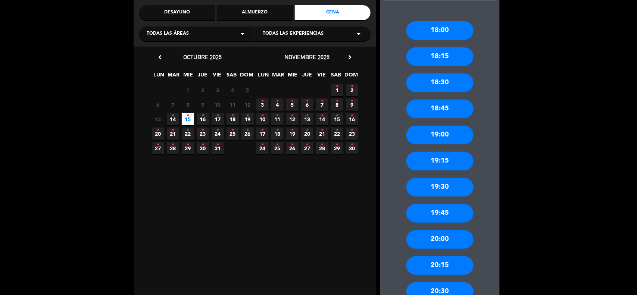
scroll to position [93, 0]
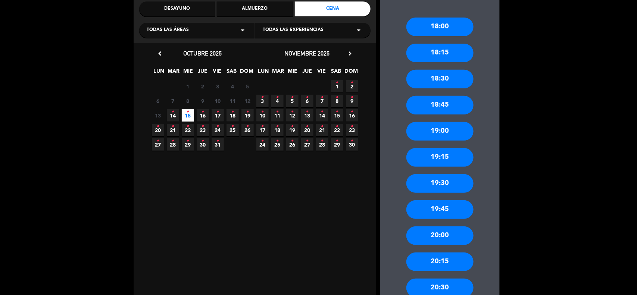
click at [456, 241] on div "20:00" at bounding box center [439, 236] width 67 height 19
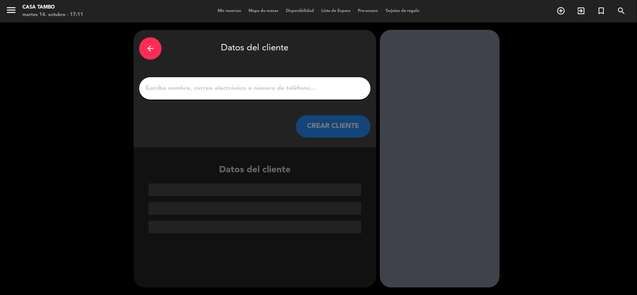
scroll to position [0, 0]
click at [281, 87] on input "1" at bounding box center [255, 88] width 220 height 10
paste input "[PERSON_NAME] [PERSON_NAME] TOURS"
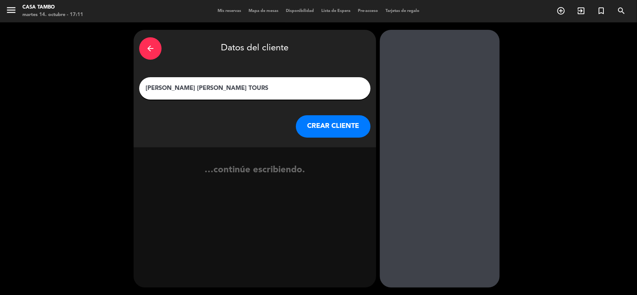
drag, startPoint x: 219, startPoint y: 88, endPoint x: 319, endPoint y: 75, distance: 100.9
click at [316, 79] on div "[PERSON_NAME] [PERSON_NAME] TOURS" at bounding box center [254, 88] width 231 height 22
paste input "LIMA TOURS"
type input "(LIMA TOURS) [PERSON_NAME]"
click at [327, 127] on button "CREAR CLIENTE" at bounding box center [333, 126] width 75 height 22
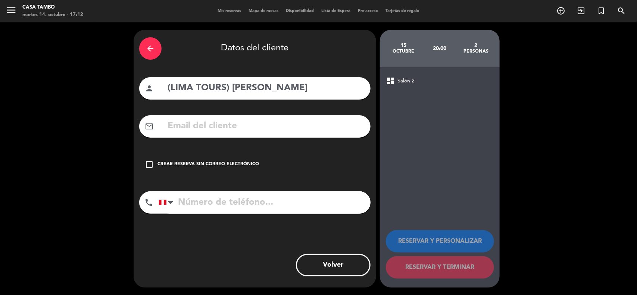
click at [244, 163] on div "Crear reserva sin correo electrónico" at bounding box center [208, 164] width 102 height 7
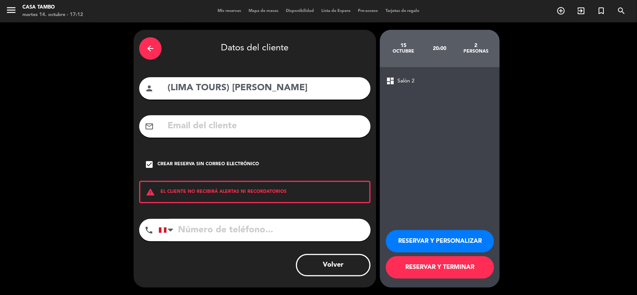
click at [402, 234] on button "RESERVAR Y PERSONALIZAR" at bounding box center [440, 241] width 108 height 22
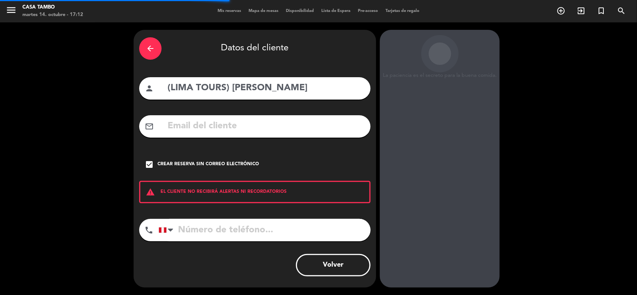
scroll to position [3, 0]
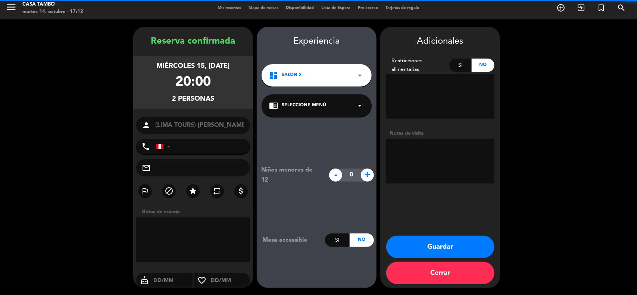
click at [419, 156] on textarea at bounding box center [440, 161] width 109 height 45
paste textarea "LIMA TOURS"
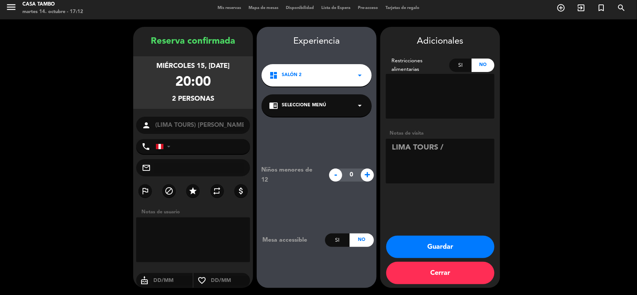
paste textarea "CARTA SABORES DEL [GEOGRAPHIC_DATA]"
type textarea "LIMA TOURS / CARTA SABORES DEL [GEOGRAPHIC_DATA]"
click at [191, 191] on icon "star" at bounding box center [192, 191] width 9 height 9
click at [407, 240] on button "Guardar" at bounding box center [440, 247] width 108 height 22
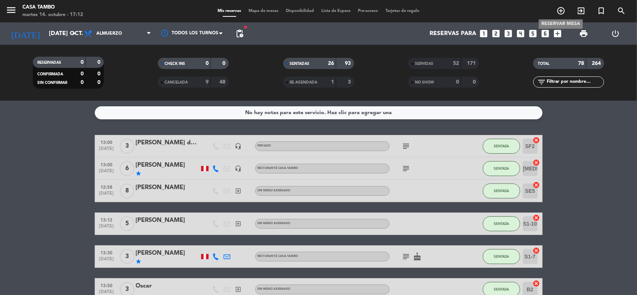
click at [564, 13] on icon "add_circle_outline" at bounding box center [560, 10] width 9 height 9
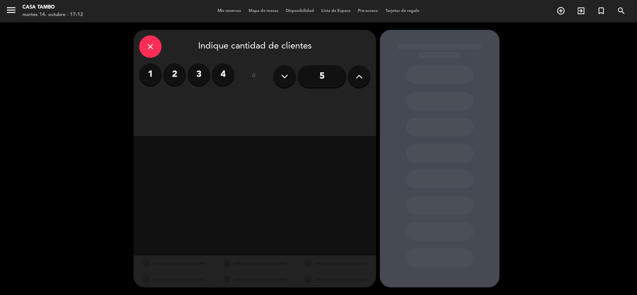
click at [156, 48] on div "close" at bounding box center [150, 46] width 22 height 22
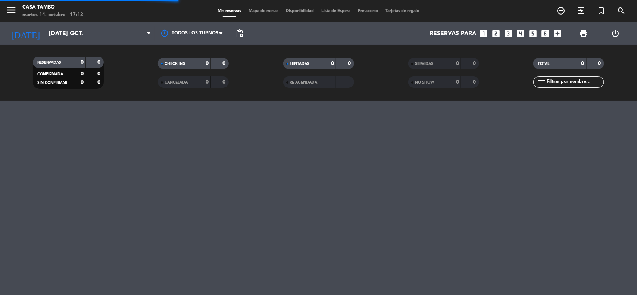
click at [601, 18] on div "menu Casa Tambo martes 14. octubre - 17:12 Mis reservas Mapa de mesas Disponibi…" at bounding box center [318, 11] width 637 height 22
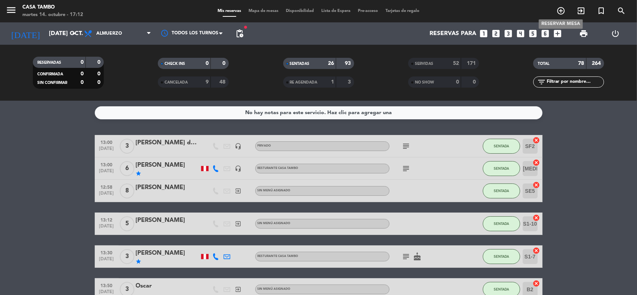
click at [562, 12] on icon "add_circle_outline" at bounding box center [560, 10] width 9 height 9
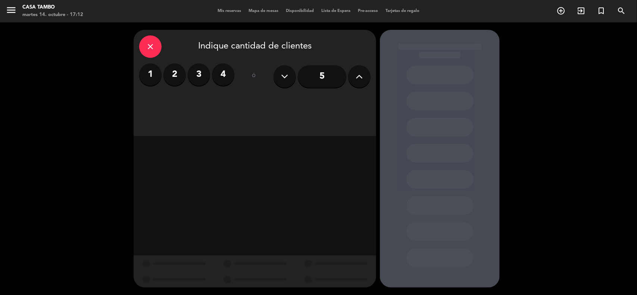
click at [364, 77] on button at bounding box center [359, 76] width 22 height 22
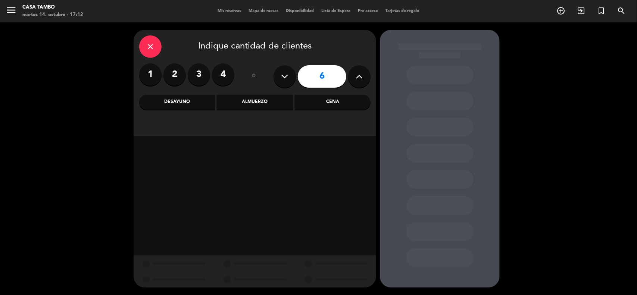
click at [362, 78] on icon at bounding box center [359, 76] width 7 height 11
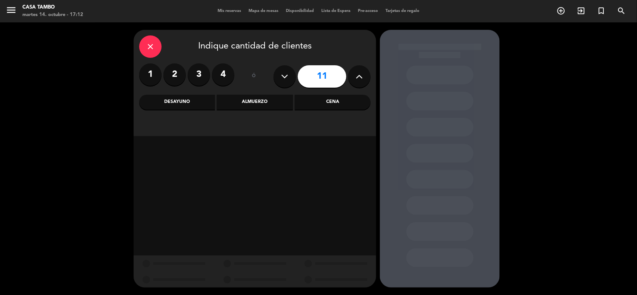
click at [362, 78] on icon at bounding box center [359, 76] width 7 height 11
click at [361, 78] on icon at bounding box center [359, 76] width 7 height 11
click at [361, 76] on icon at bounding box center [359, 76] width 7 height 11
click at [361, 75] on icon at bounding box center [359, 76] width 7 height 11
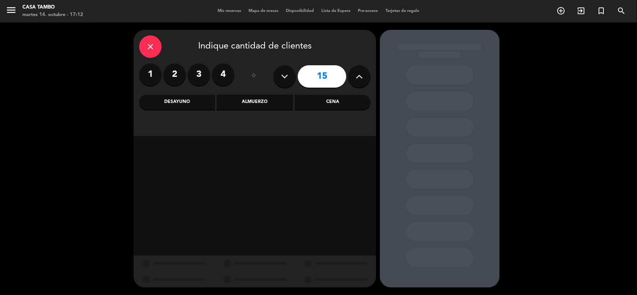
type input "16"
click at [313, 99] on div "Cena" at bounding box center [333, 102] width 76 height 15
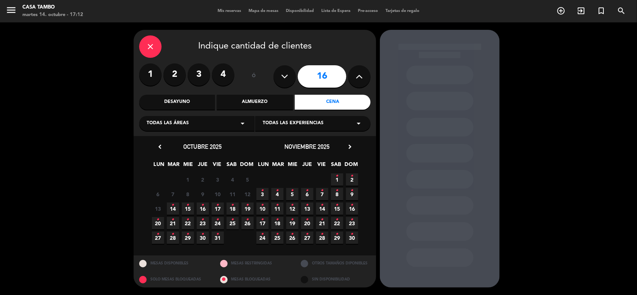
click at [185, 206] on span "15 •" at bounding box center [188, 209] width 12 height 12
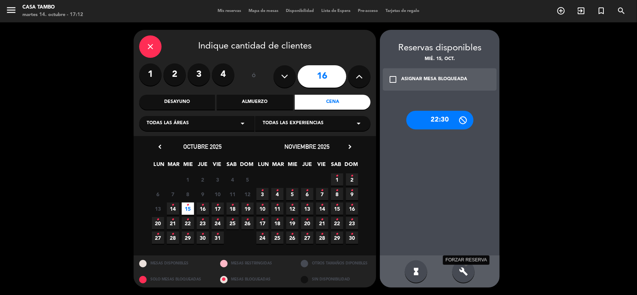
click at [463, 277] on div "build FORZAR RESERVA" at bounding box center [463, 271] width 22 height 22
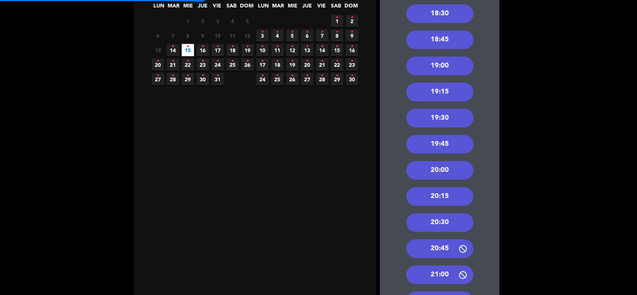
scroll to position [187, 0]
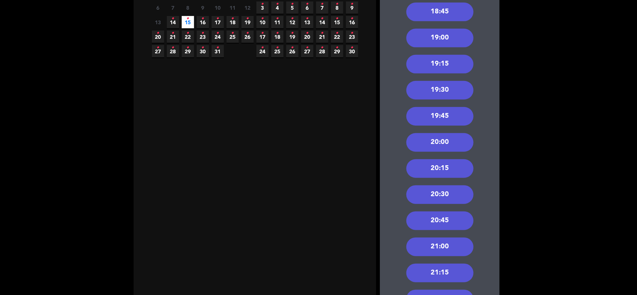
click at [448, 170] on div "20:15" at bounding box center [439, 168] width 67 height 19
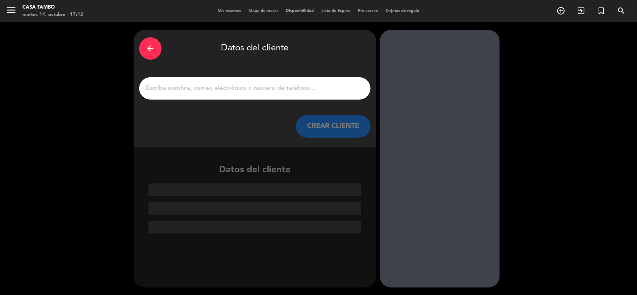
click at [240, 86] on input "1" at bounding box center [255, 88] width 220 height 10
paste input "Grupo [PERSON_NAME] File No. 2025-14842 - VIPAC"
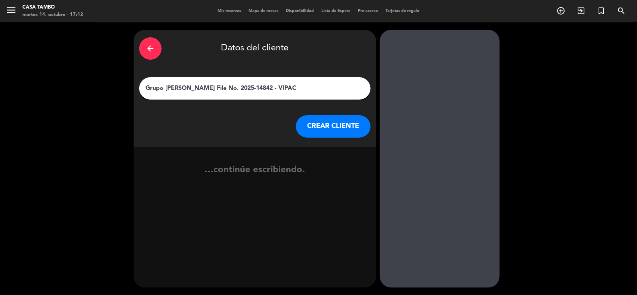
drag, startPoint x: 296, startPoint y: 89, endPoint x: 431, endPoint y: 84, distance: 135.6
click at [430, 85] on div "arrow_back Datos del cliente Grupo [PERSON_NAME] File No. 2025-14842 - VIPAC CR…" at bounding box center [318, 158] width 637 height 273
paste input "VIPAC"
type input "(VIPAC) Grupo [PERSON_NAME]"
click at [333, 121] on button "CREAR CLIENTE" at bounding box center [333, 126] width 75 height 22
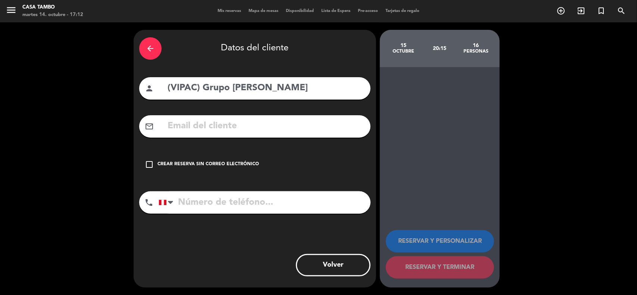
click at [226, 159] on div "check_box_outline_blank Crear reserva sin correo electrónico" at bounding box center [254, 164] width 231 height 22
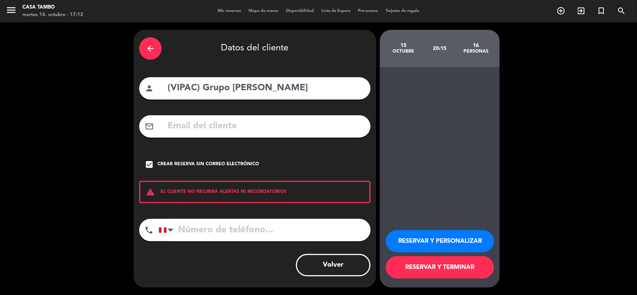
click at [432, 252] on button "RESERVAR Y PERSONALIZAR" at bounding box center [440, 241] width 108 height 22
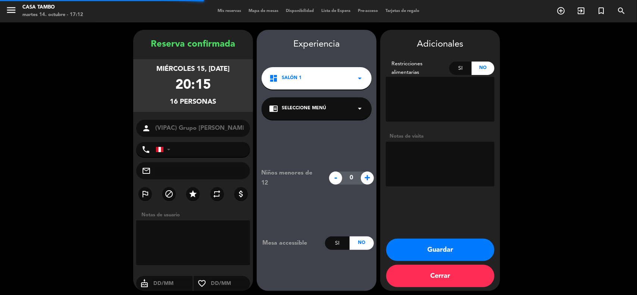
scroll to position [3, 0]
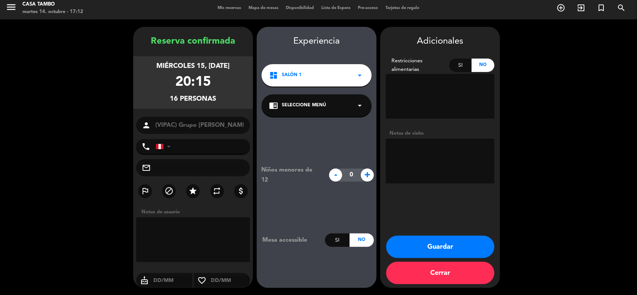
click at [460, 167] on textarea at bounding box center [440, 161] width 109 height 45
paste textarea "VIPAC"
paste textarea "MENU CRIOLLO"
click at [196, 191] on icon "star" at bounding box center [192, 191] width 9 height 9
click at [392, 146] on textarea at bounding box center [440, 161] width 109 height 45
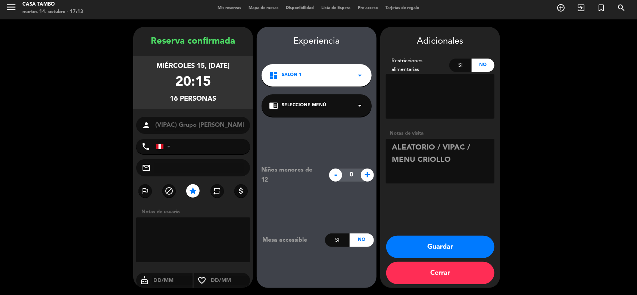
type textarea "ALEATORIO / VIPAC / MENU CRIOLLO"
click at [465, 201] on div "Adicionales Restricciones alimentarias Si No Notas de visita Guardar Cerrar" at bounding box center [440, 157] width 120 height 261
click at [448, 245] on button "Guardar" at bounding box center [440, 247] width 108 height 22
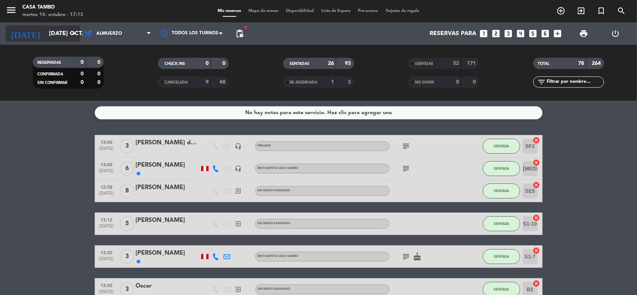
click at [76, 38] on input "[DATE] oct." at bounding box center [84, 33] width 79 height 15
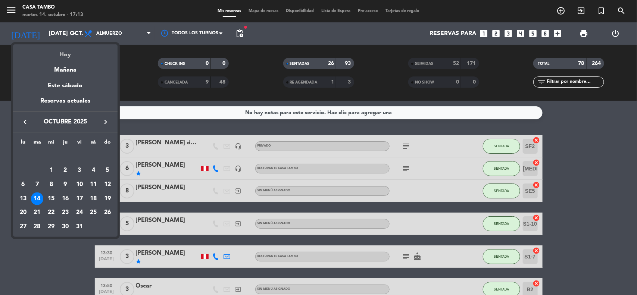
click at [72, 59] on div "Hoy" at bounding box center [65, 51] width 104 height 15
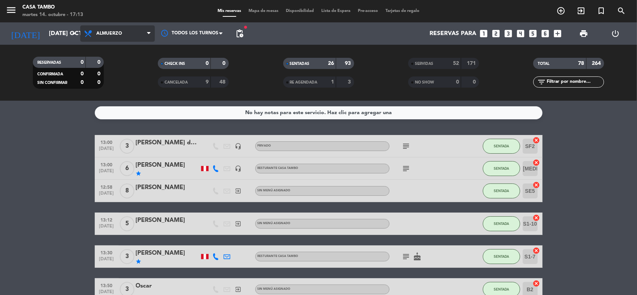
click at [110, 35] on span "Almuerzo" at bounding box center [109, 33] width 26 height 5
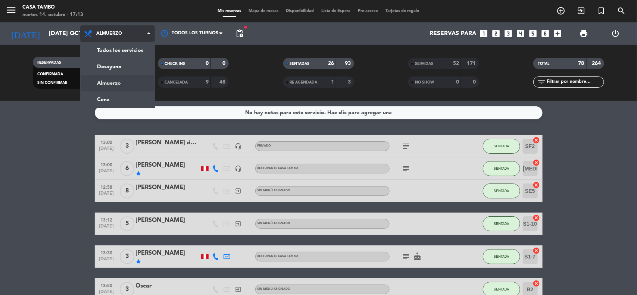
click at [121, 81] on div "menu Casa Tambo martes 14. octubre - 17:13 Mis reservas Mapa de mesas Disponibi…" at bounding box center [318, 50] width 637 height 101
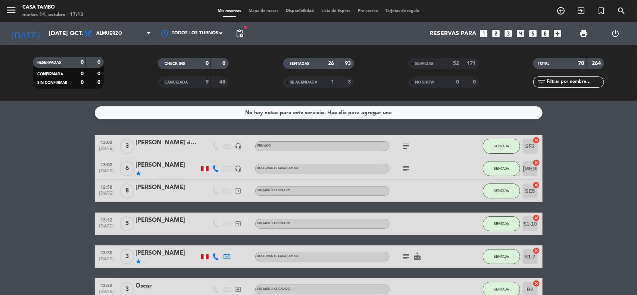
click at [121, 81] on filter-checkbox "RESERVADAS 0 0 CONFIRMADA 0 0 SIN CONFIRMAR 0 0" at bounding box center [68, 73] width 125 height 32
click at [76, 33] on icon "arrow_drop_down" at bounding box center [73, 33] width 9 height 9
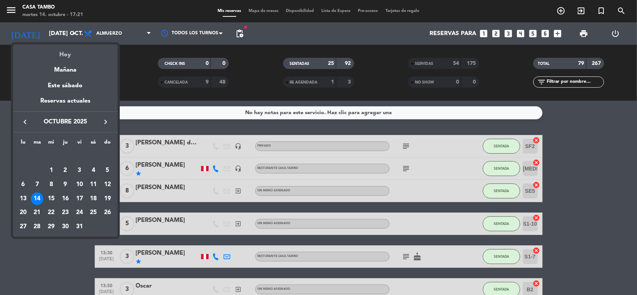
click at [73, 57] on div "Hoy" at bounding box center [65, 51] width 104 height 15
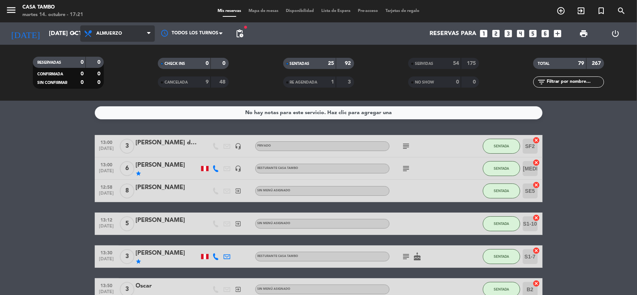
click at [112, 36] on span "Almuerzo" at bounding box center [109, 33] width 26 height 5
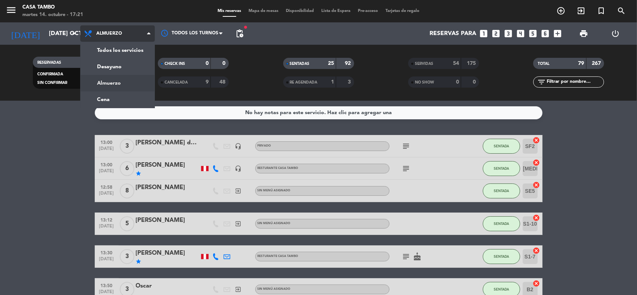
click at [123, 80] on div "menu Casa Tambo martes 14. octubre - 17:21 Mis reservas Mapa de mesas Disponibi…" at bounding box center [318, 50] width 637 height 101
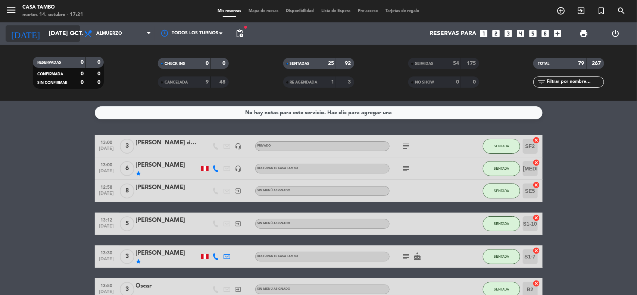
click at [74, 35] on icon "arrow_drop_down" at bounding box center [73, 33] width 9 height 9
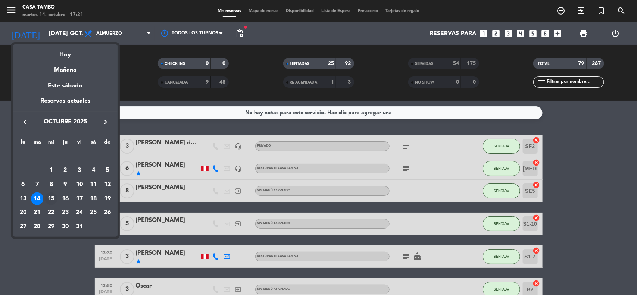
click at [53, 197] on div "15" at bounding box center [51, 199] width 13 height 13
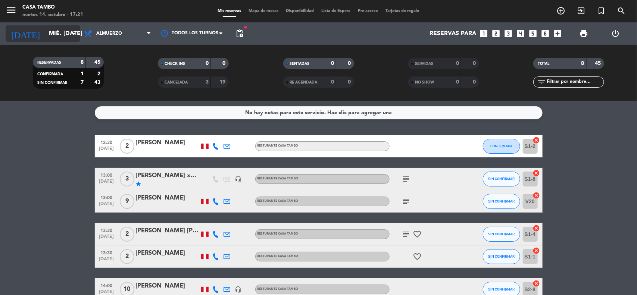
click at [70, 32] on icon "arrow_drop_down" at bounding box center [73, 33] width 9 height 9
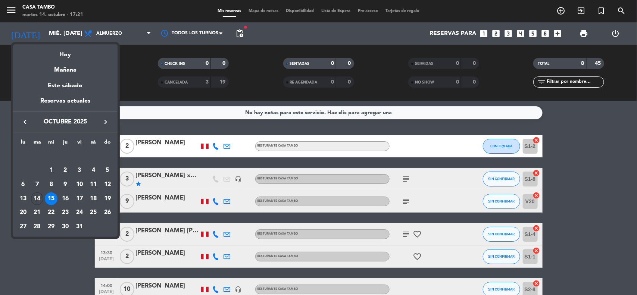
click at [130, 69] on div at bounding box center [318, 147] width 637 height 295
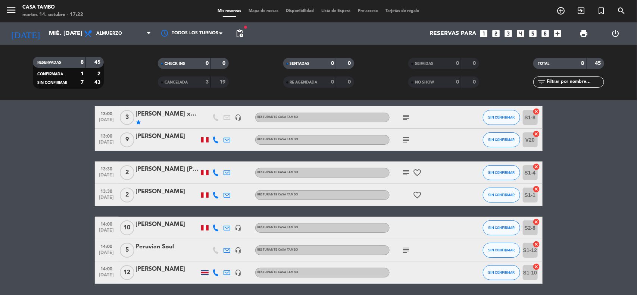
scroll to position [88, 0]
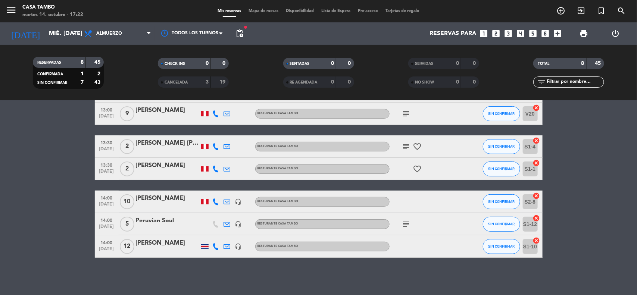
click at [79, 191] on bookings-row "12:30 [DATE] 2 [PERSON_NAME] Resturante Casa Tambo CONFIRMADA S1-2 cancel 13:00…" at bounding box center [318, 152] width 637 height 210
click at [406, 220] on icon "subject" at bounding box center [406, 224] width 9 height 9
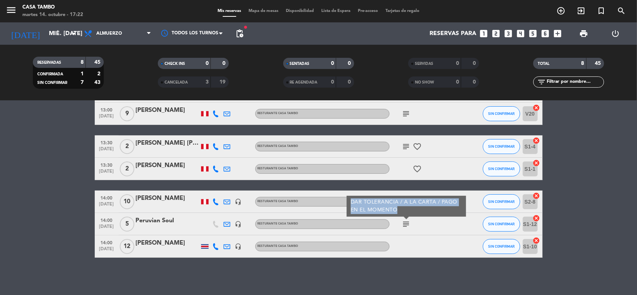
copy div "DAR TOLERANCIA / A LA CARTA / PAGO EN EL MOMENTO"
drag, startPoint x: 402, startPoint y: 208, endPoint x: 352, endPoint y: 201, distance: 50.5
click at [352, 201] on div "DAR TOLERANCIA / A LA CARTA / PAGO EN EL MOMENTO" at bounding box center [406, 207] width 112 height 16
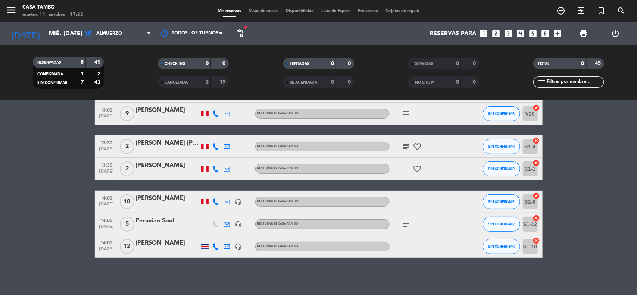
click at [0, 218] on bookings-row "12:30 [DATE] 2 [PERSON_NAME] Resturante Casa Tambo CONFIRMADA S1-2 cancel 13:00…" at bounding box center [318, 152] width 637 height 210
click at [15, 161] on bookings-row "12:30 [DATE] 2 [PERSON_NAME] Resturante Casa Tambo CONFIRMADA S1-2 cancel 13:00…" at bounding box center [318, 152] width 637 height 210
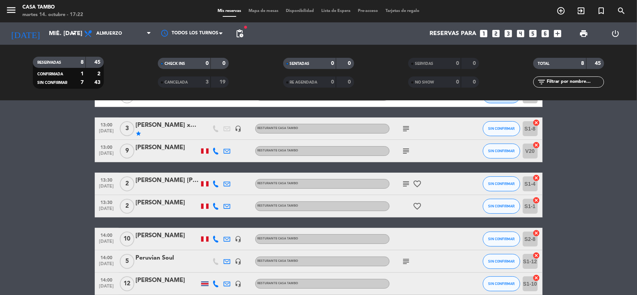
scroll to position [0, 0]
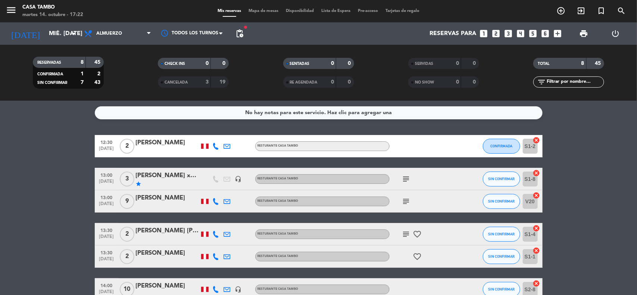
click at [409, 235] on icon "subject" at bounding box center [406, 234] width 9 height 9
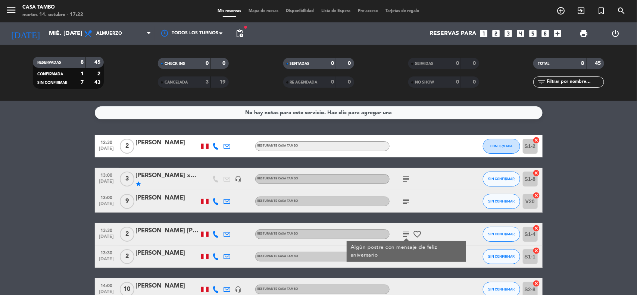
click at [402, 200] on icon "subject" at bounding box center [406, 201] width 9 height 9
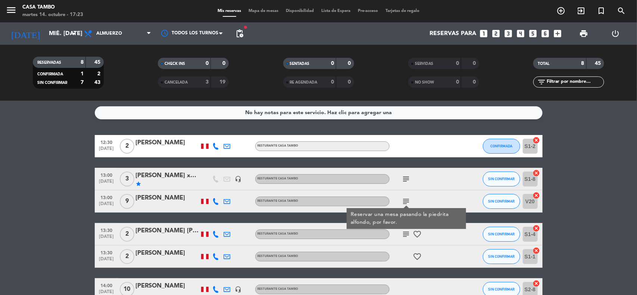
click at [408, 175] on icon "subject" at bounding box center [406, 179] width 9 height 9
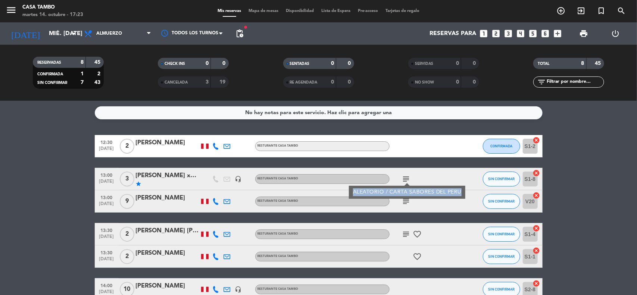
copy div "ALEATORIO / CARTA SABORES DEL PERU"
drag, startPoint x: 352, startPoint y: 193, endPoint x: 458, endPoint y: 189, distance: 106.4
click at [458, 189] on div "ALEATORIO / CARTA SABORES DEL PERU" at bounding box center [407, 192] width 109 height 8
click at [29, 181] on bookings-row "12:30 [DATE] 2 [PERSON_NAME] Resturante Casa Tambo CONFIRMADA S1-2 cancel 13:00…" at bounding box center [318, 240] width 637 height 210
drag, startPoint x: 82, startPoint y: 256, endPoint x: 174, endPoint y: 81, distance: 197.6
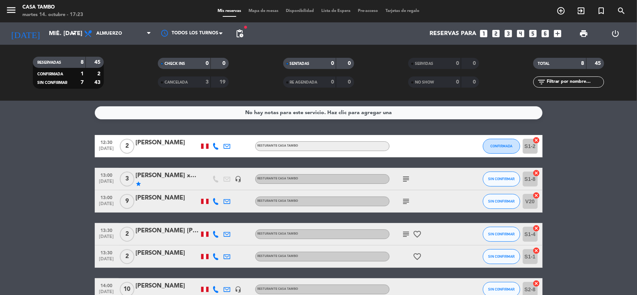
click at [82, 256] on bookings-row "12:30 [DATE] 2 [PERSON_NAME] Resturante Casa Tambo CONFIRMADA S1-2 cancel 13:00…" at bounding box center [318, 240] width 637 height 210
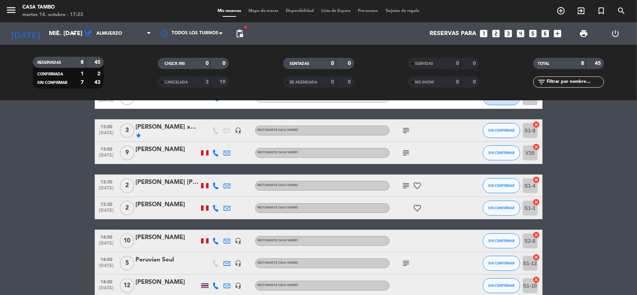
scroll to position [88, 0]
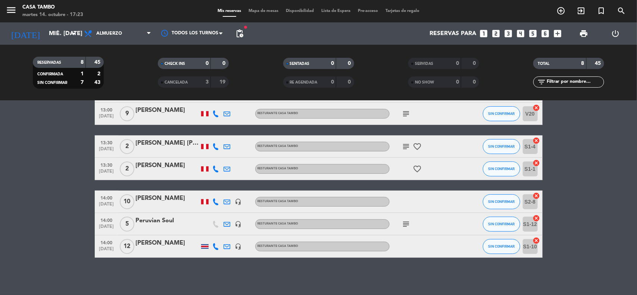
click at [404, 224] on icon "subject" at bounding box center [406, 224] width 9 height 9
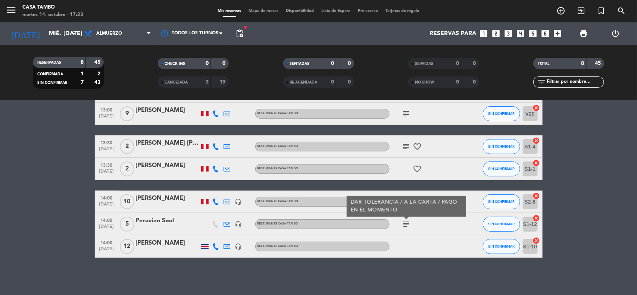
click at [404, 224] on icon "subject" at bounding box center [406, 224] width 9 height 9
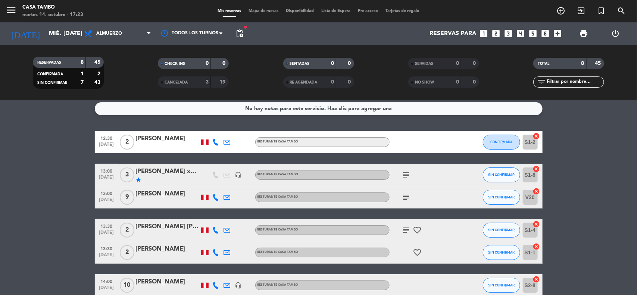
scroll to position [0, 0]
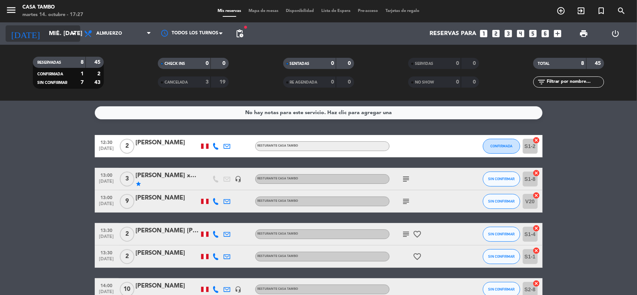
click at [71, 34] on icon "arrow_drop_down" at bounding box center [73, 33] width 9 height 9
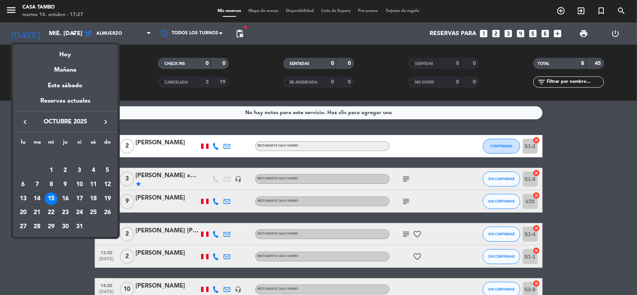
click at [133, 59] on div at bounding box center [318, 147] width 637 height 295
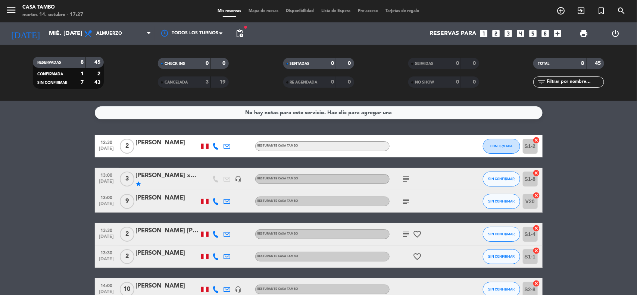
click at [67, 163] on bookings-row "12:30 [DATE] 2 [PERSON_NAME] Resturante Casa Tambo CONFIRMADA S1-2 cancel 13:00…" at bounding box center [318, 240] width 637 height 210
click at [120, 35] on span "Almuerzo" at bounding box center [109, 33] width 26 height 5
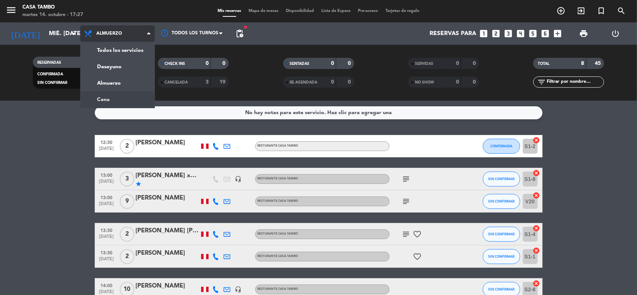
click at [103, 97] on div "menu Casa Tambo martes 14. octubre - 17:27 Mis reservas Mapa de mesas Disponibi…" at bounding box center [318, 50] width 637 height 101
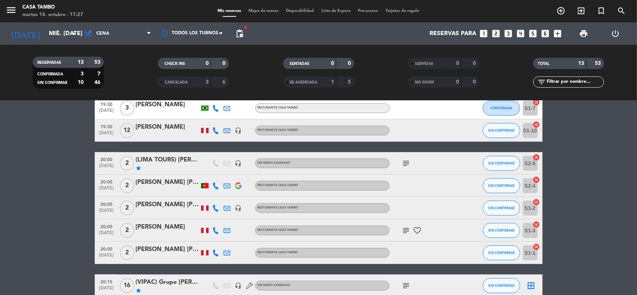
scroll to position [140, 0]
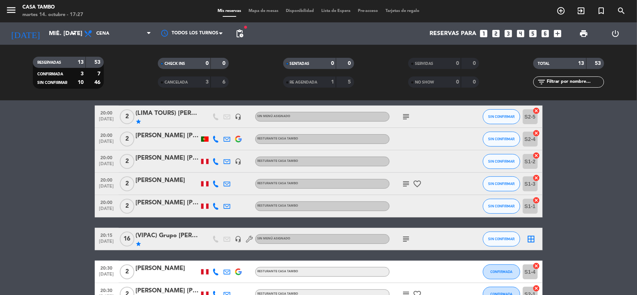
click at [406, 116] on icon "subject" at bounding box center [406, 116] width 9 height 9
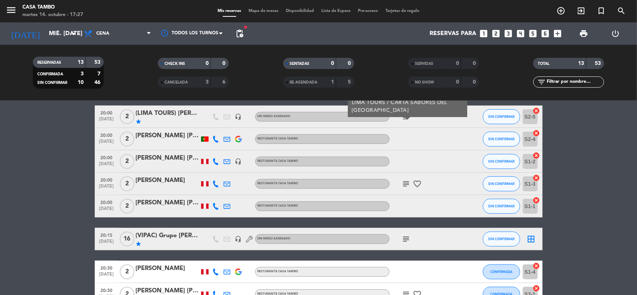
scroll to position [187, 0]
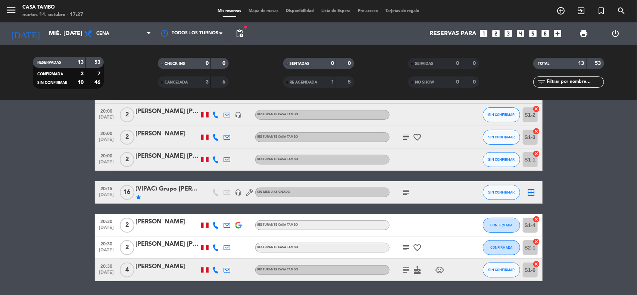
click at [404, 194] on icon "subject" at bounding box center [406, 192] width 9 height 9
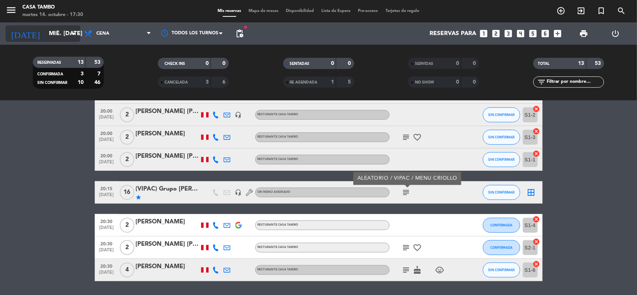
click at [71, 36] on icon "arrow_drop_down" at bounding box center [73, 33] width 9 height 9
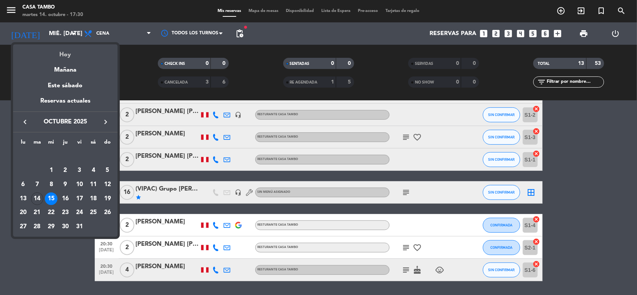
click at [69, 51] on div "Hoy" at bounding box center [65, 51] width 104 height 15
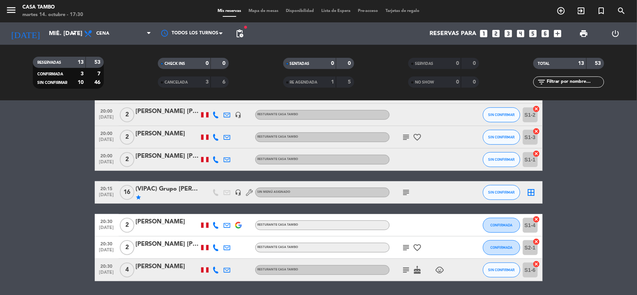
type input "[DATE] oct."
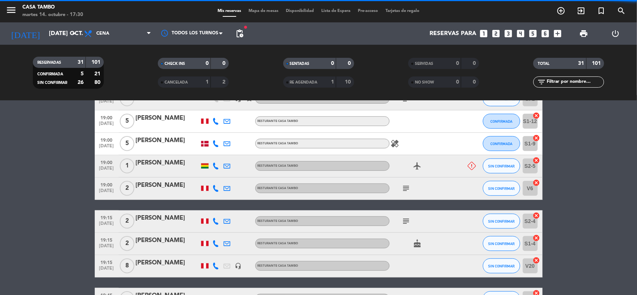
scroll to position [215, 0]
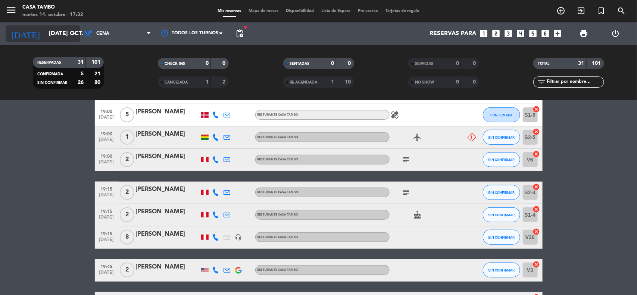
click at [74, 34] on icon "arrow_drop_down" at bounding box center [73, 33] width 9 height 9
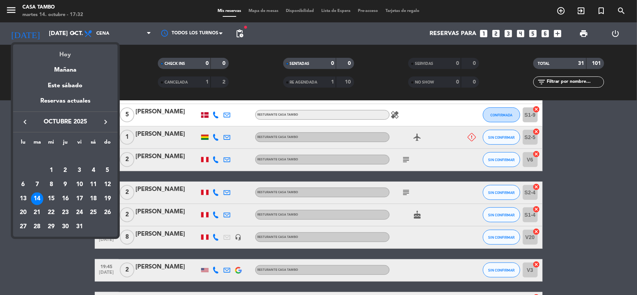
click at [74, 57] on div "Hoy" at bounding box center [65, 51] width 104 height 15
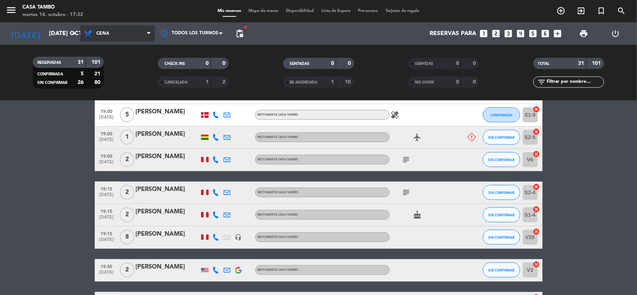
click at [106, 37] on span "Cena" at bounding box center [117, 33] width 75 height 16
click at [116, 78] on div "menu Casa Tambo martes 14. octubre - 17:32 Mis reservas Mapa de mesas Disponibi…" at bounding box center [318, 50] width 637 height 101
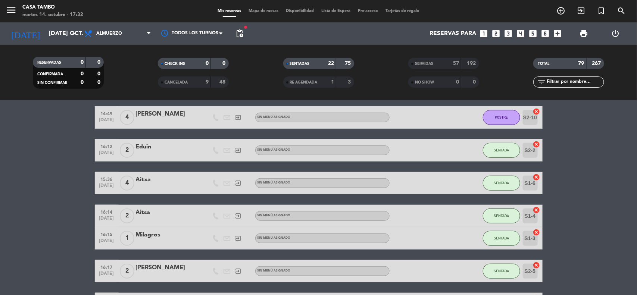
scroll to position [187, 0]
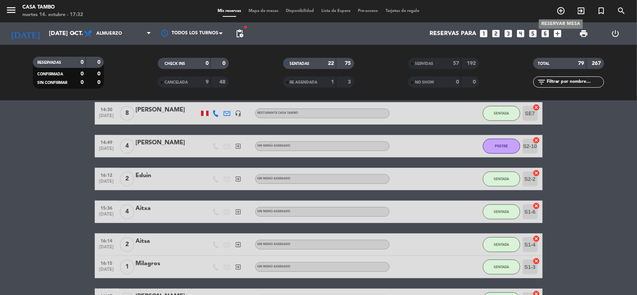
click at [564, 11] on icon "add_circle_outline" at bounding box center [560, 10] width 9 height 9
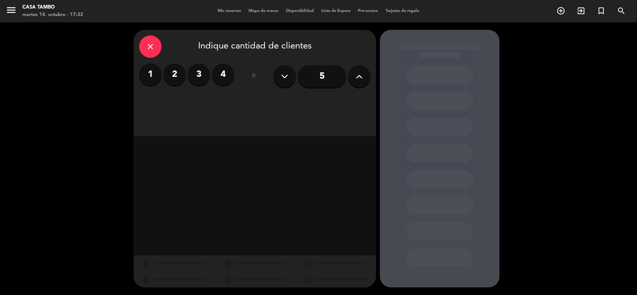
click at [316, 75] on input "5" at bounding box center [322, 76] width 49 height 22
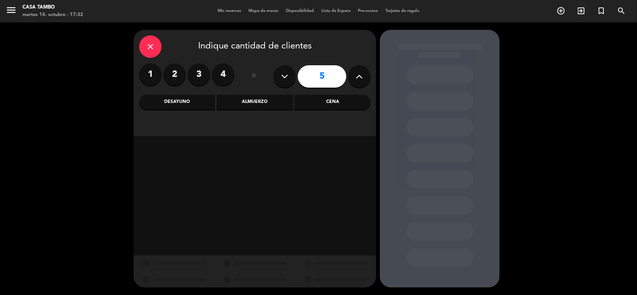
click at [276, 109] on div "Almuerzo" at bounding box center [255, 102] width 76 height 15
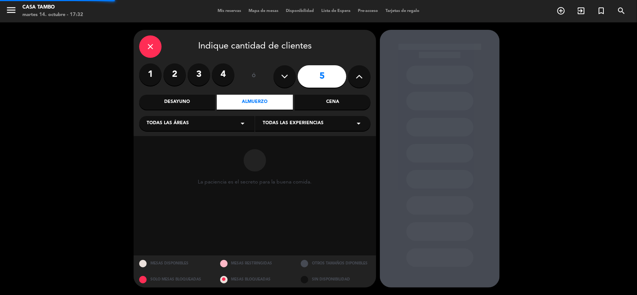
drag, startPoint x: 276, startPoint y: 109, endPoint x: 293, endPoint y: 131, distance: 27.6
click at [293, 131] on div "Todas las experiencias arrow_drop_down" at bounding box center [312, 123] width 115 height 15
click at [296, 150] on div "Privado" at bounding box center [313, 152] width 100 height 7
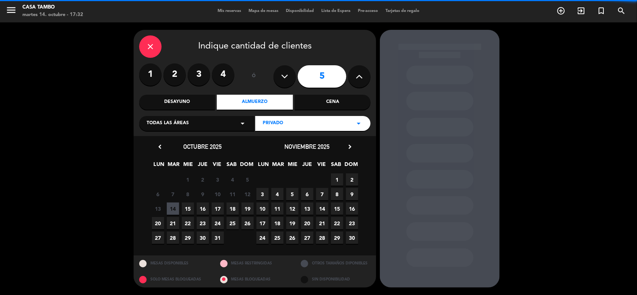
click at [299, 131] on div "Privado arrow_drop_down" at bounding box center [312, 123] width 115 height 15
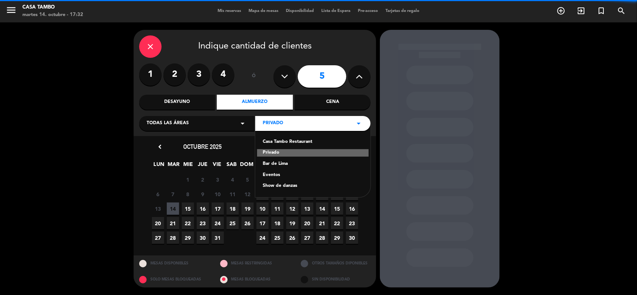
click at [297, 139] on div "Casa Tambo Restaurant" at bounding box center [313, 141] width 100 height 7
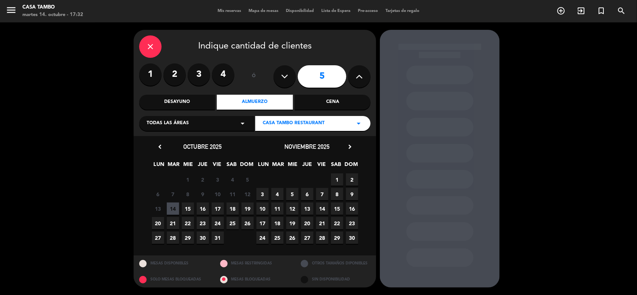
drag, startPoint x: 154, startPoint y: 82, endPoint x: 169, endPoint y: 79, distance: 14.9
click at [157, 81] on label "1" at bounding box center [150, 74] width 22 height 22
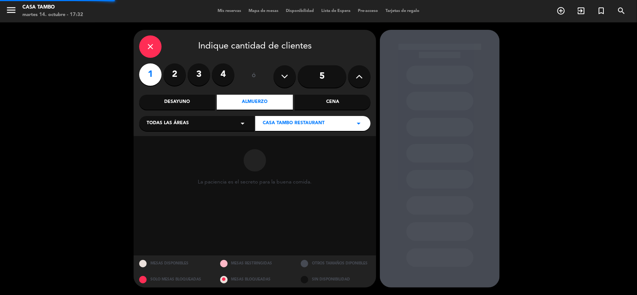
click at [171, 77] on label "2" at bounding box center [174, 74] width 22 height 22
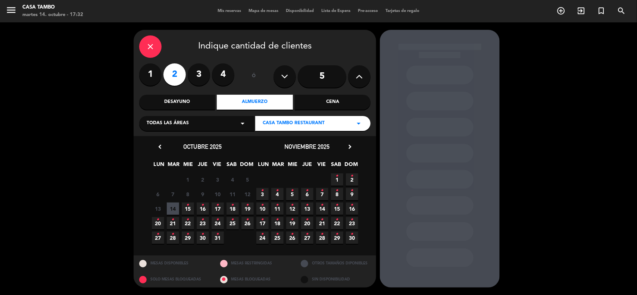
click at [187, 207] on icon "•" at bounding box center [188, 205] width 3 height 12
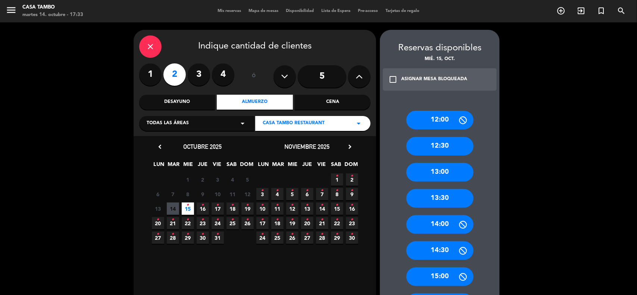
click at [455, 143] on div "12:30" at bounding box center [439, 146] width 67 height 19
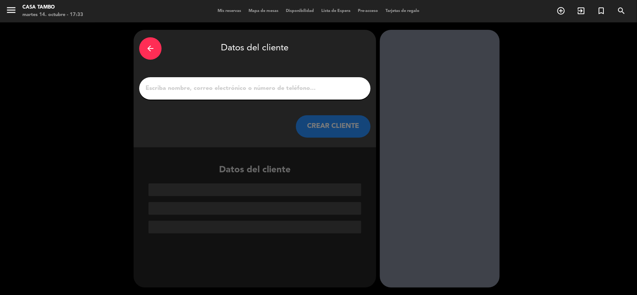
click at [316, 88] on input "1" at bounding box center [255, 88] width 220 height 10
paste input "[PERSON_NAME] - VIPAC"
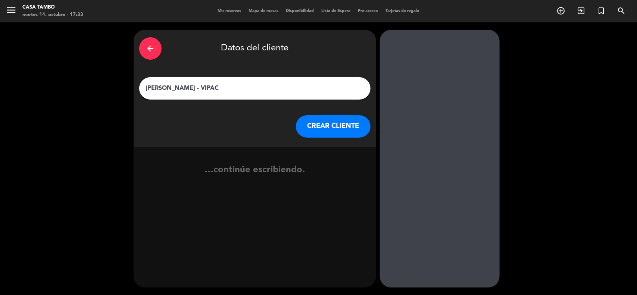
drag, startPoint x: 191, startPoint y: 87, endPoint x: 279, endPoint y: 87, distance: 88.1
click at [279, 87] on input "[PERSON_NAME] - VIPAC" at bounding box center [255, 88] width 220 height 10
paste input "VIPAC"
type input "(VIPAC) [PERSON_NAME]"
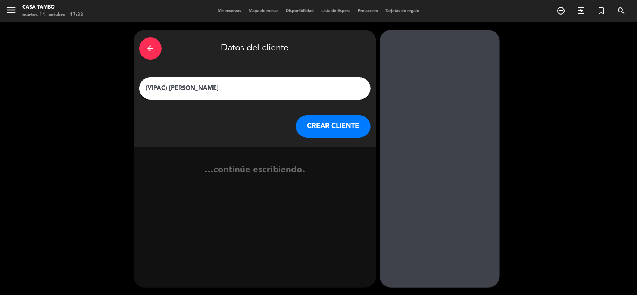
click at [327, 131] on button "CREAR CLIENTE" at bounding box center [333, 126] width 75 height 22
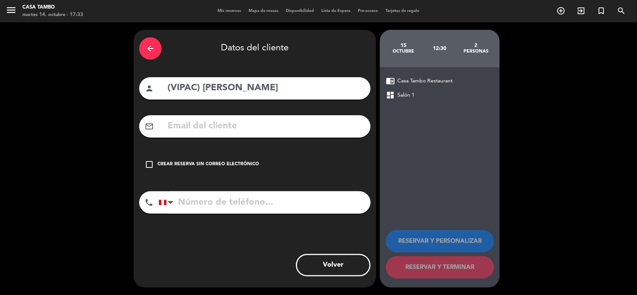
click at [217, 165] on div "Crear reserva sin correo electrónico" at bounding box center [208, 164] width 102 height 7
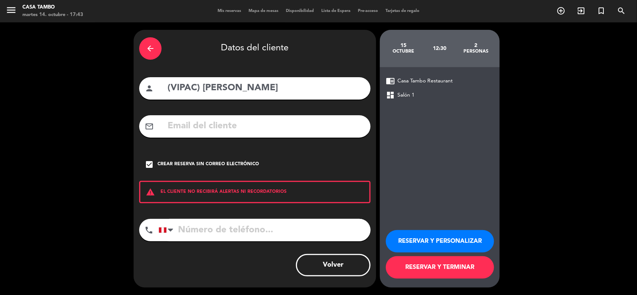
click at [414, 244] on button "RESERVAR Y PERSONALIZAR" at bounding box center [440, 241] width 108 height 22
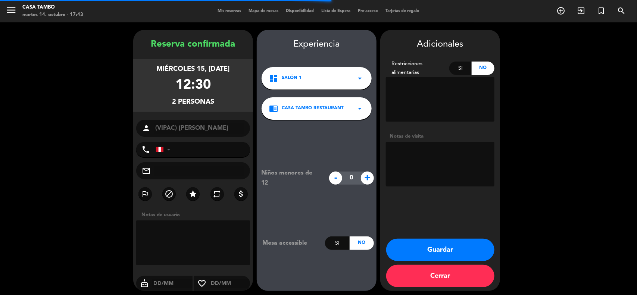
scroll to position [3, 0]
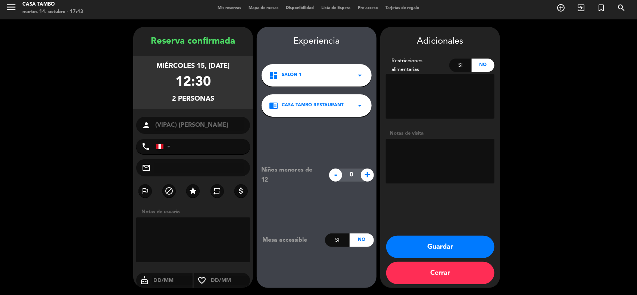
click at [416, 247] on button "Guardar" at bounding box center [440, 247] width 108 height 22
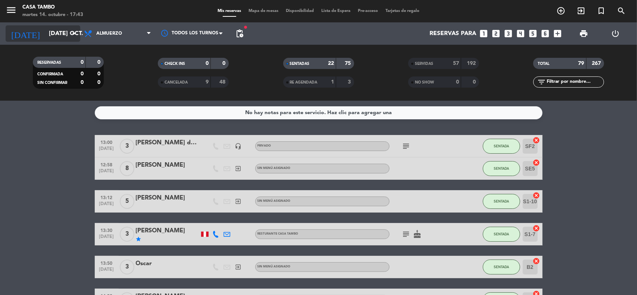
click at [61, 34] on input "[DATE] oct." at bounding box center [84, 33] width 79 height 15
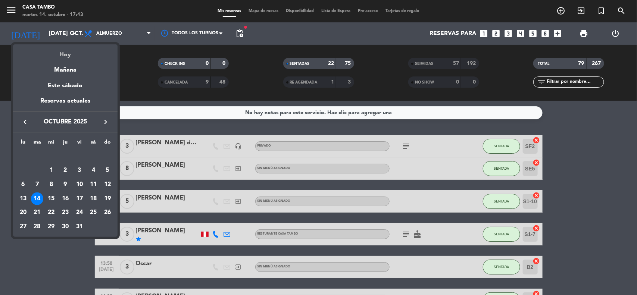
click at [63, 52] on div "Hoy" at bounding box center [65, 51] width 104 height 15
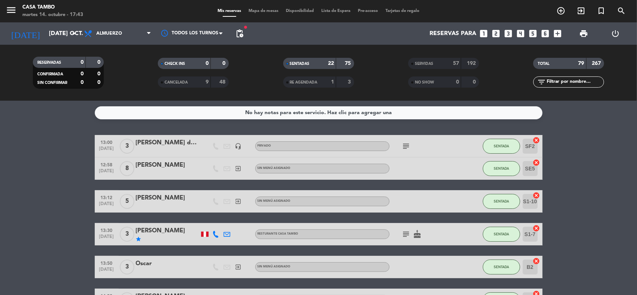
click at [116, 43] on div "Todos los servicios Desayuno Almuerzo Cena Almuerzo Todos los servicios Desayun…" at bounding box center [117, 33] width 75 height 22
click at [122, 34] on span "Almuerzo" at bounding box center [117, 33] width 75 height 16
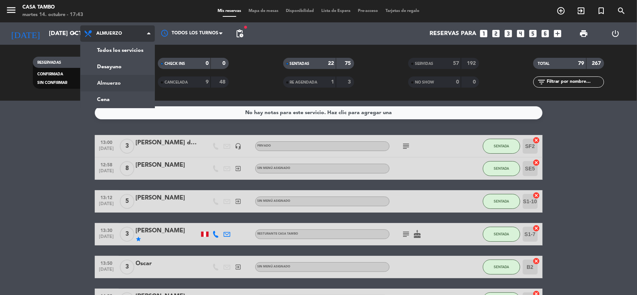
click at [118, 83] on div "menu Casa Tambo martes 14. octubre - 17:43 Mis reservas Mapa de mesas Disponibi…" at bounding box center [318, 50] width 637 height 101
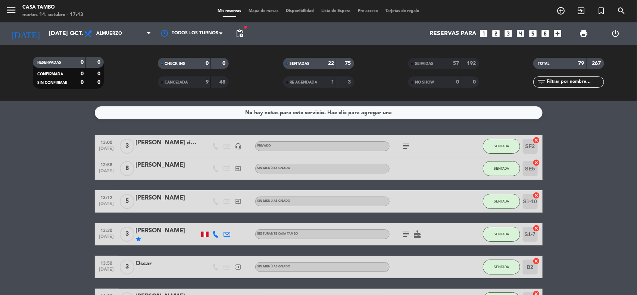
click at [571, 82] on input "text" at bounding box center [575, 82] width 58 height 8
click at [558, 8] on icon "add_circle_outline" at bounding box center [560, 10] width 9 height 9
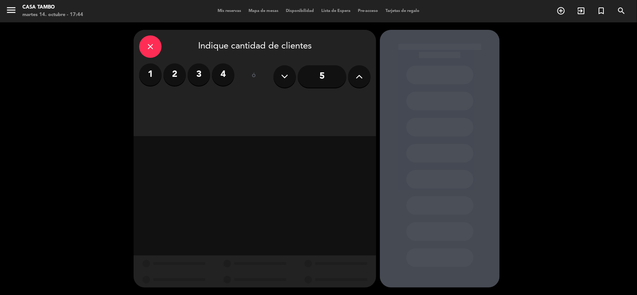
click at [172, 73] on label "2" at bounding box center [174, 74] width 22 height 22
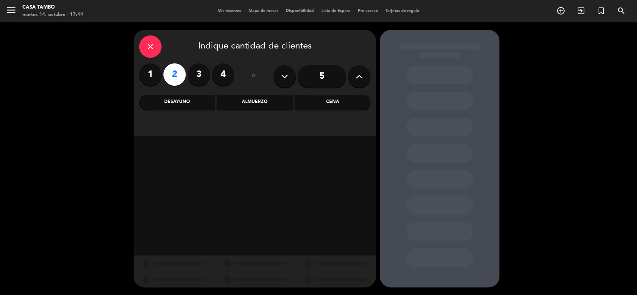
drag, startPoint x: 292, startPoint y: 105, endPoint x: 315, endPoint y: 107, distance: 23.3
click at [293, 105] on div "Desayuno Almuerzo Cena" at bounding box center [254, 102] width 231 height 15
click at [318, 105] on div "Cena" at bounding box center [333, 102] width 76 height 15
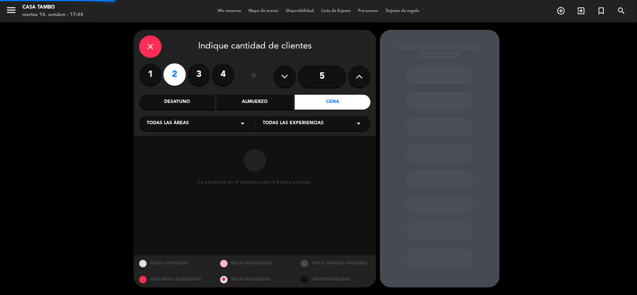
click at [313, 118] on div "Todas las experiencias arrow_drop_down" at bounding box center [312, 123] width 115 height 15
click at [299, 142] on div "Casa Tambo Restaurant" at bounding box center [313, 141] width 100 height 7
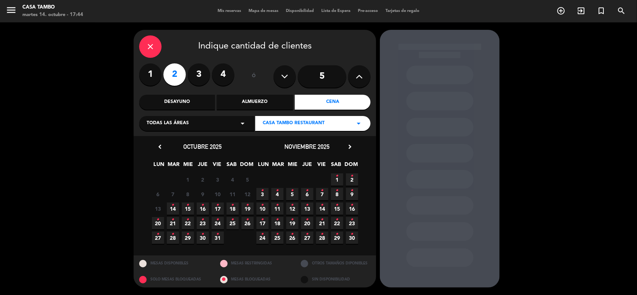
click at [170, 206] on span "14 •" at bounding box center [173, 209] width 12 height 12
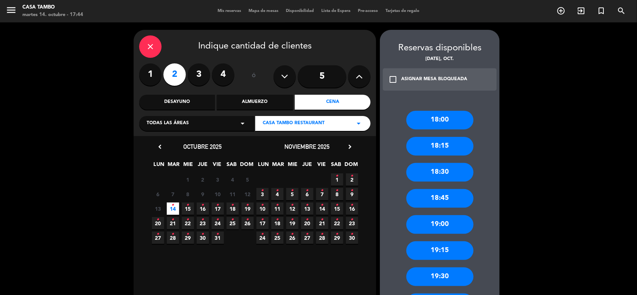
click at [232, 204] on icon "•" at bounding box center [232, 205] width 3 height 12
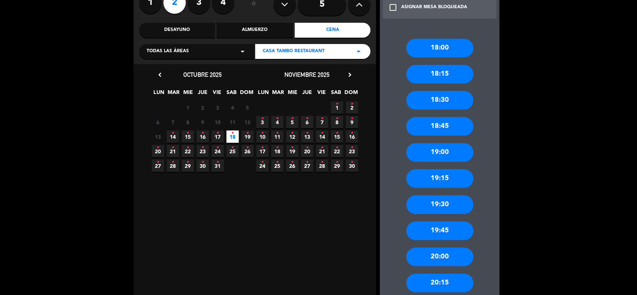
scroll to position [140, 0]
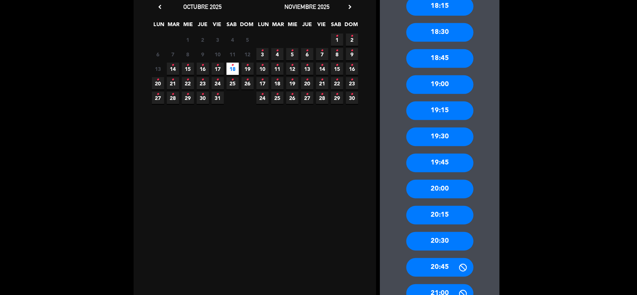
drag, startPoint x: 452, startPoint y: 189, endPoint x: 450, endPoint y: 185, distance: 5.2
click at [452, 189] on div "20:00" at bounding box center [439, 189] width 67 height 19
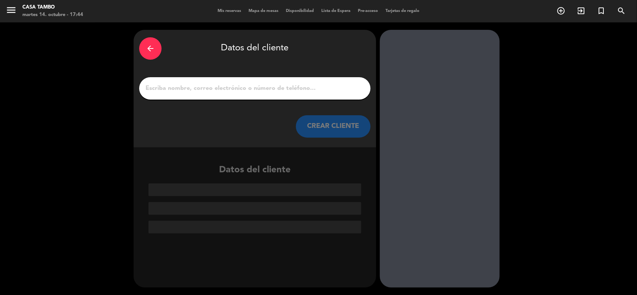
scroll to position [0, 0]
click at [292, 87] on input "1" at bounding box center [255, 88] width 220 height 10
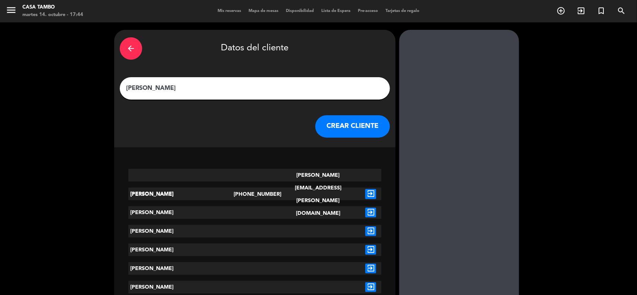
type input "[PERSON_NAME]"
click at [338, 131] on button "CREAR CLIENTE" at bounding box center [352, 126] width 75 height 22
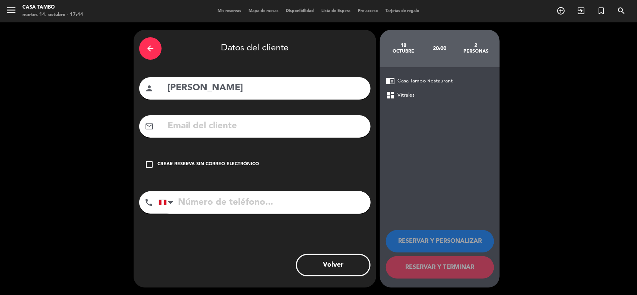
click at [219, 162] on div "Crear reserva sin correo electrónico" at bounding box center [208, 164] width 102 height 7
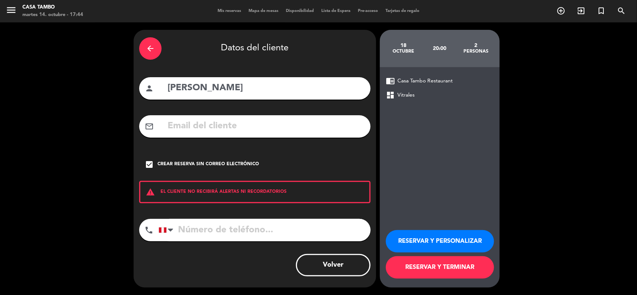
click at [217, 232] on input "tel" at bounding box center [265, 230] width 212 height 22
type input "958273969"
drag, startPoint x: 46, startPoint y: 168, endPoint x: 436, endPoint y: 213, distance: 392.5
click at [46, 169] on div "arrow_back Datos del cliente person [PERSON_NAME] mail_outline check_box Crear …" at bounding box center [318, 158] width 637 height 273
click at [477, 239] on button "RESERVAR Y PERSONALIZAR" at bounding box center [440, 241] width 108 height 22
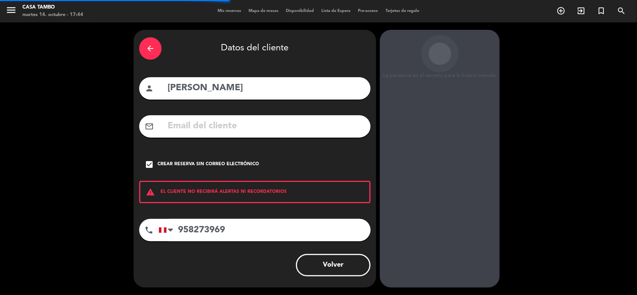
scroll to position [3, 0]
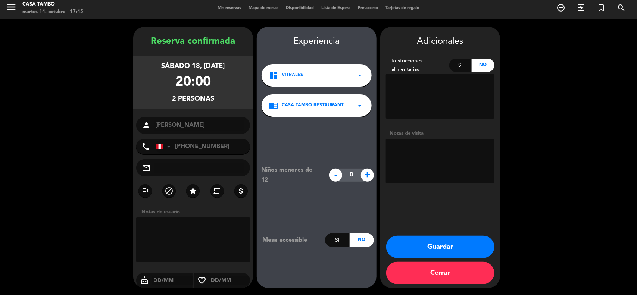
click at [450, 243] on button "Guardar" at bounding box center [440, 247] width 108 height 22
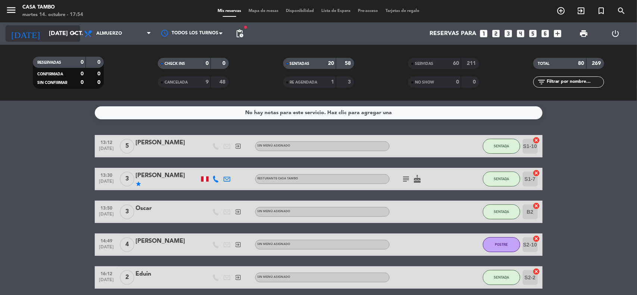
click at [72, 31] on icon "arrow_drop_down" at bounding box center [73, 33] width 9 height 9
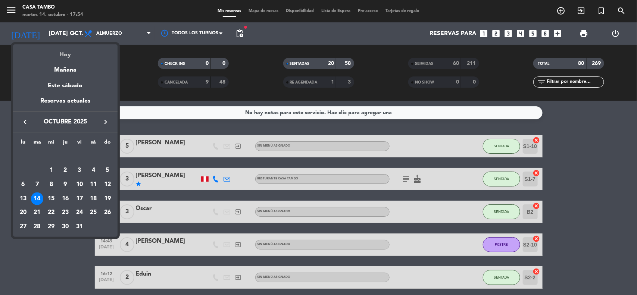
click at [68, 52] on div "Hoy" at bounding box center [65, 51] width 104 height 15
